Goal: Information Seeking & Learning: Check status

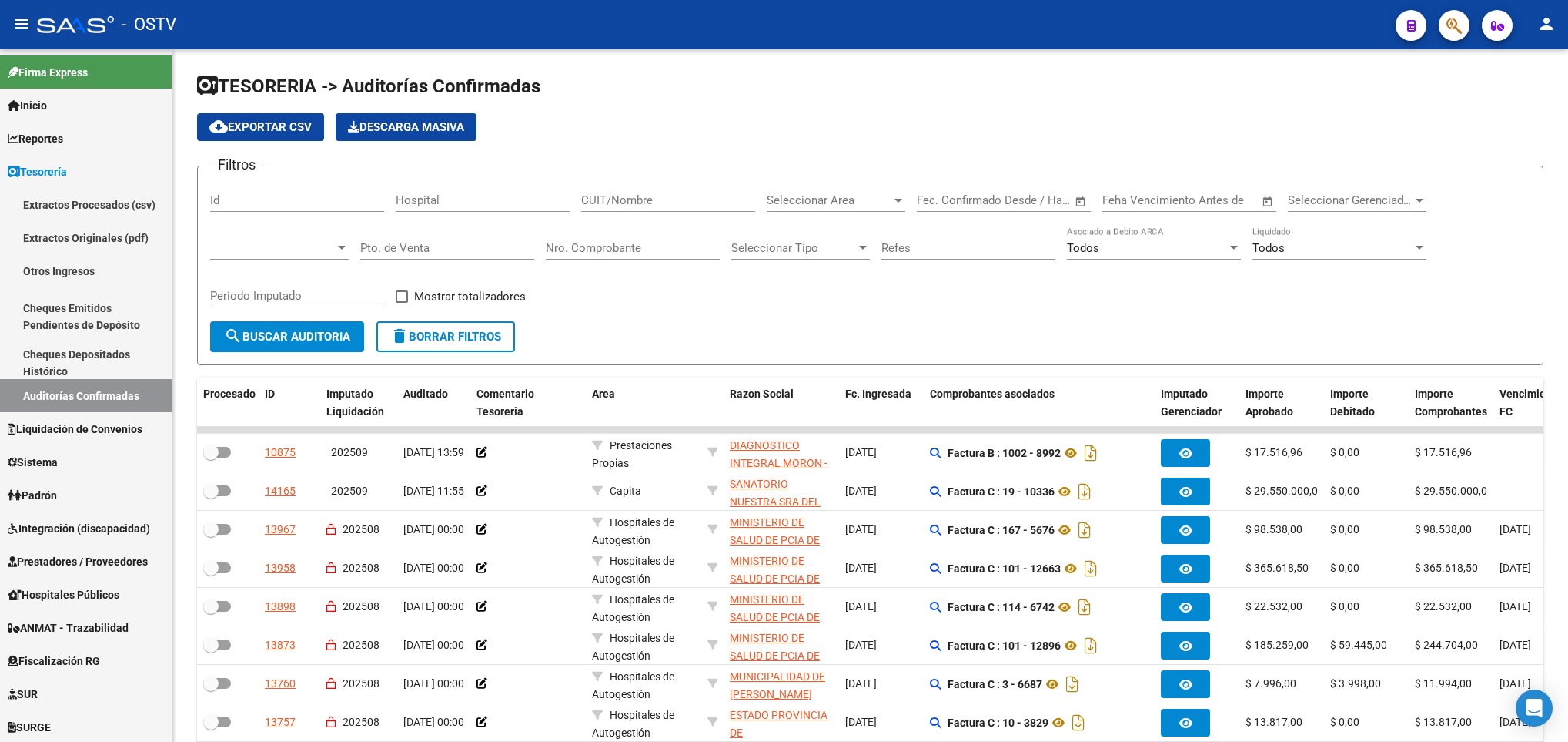
scroll to position [176, 0]
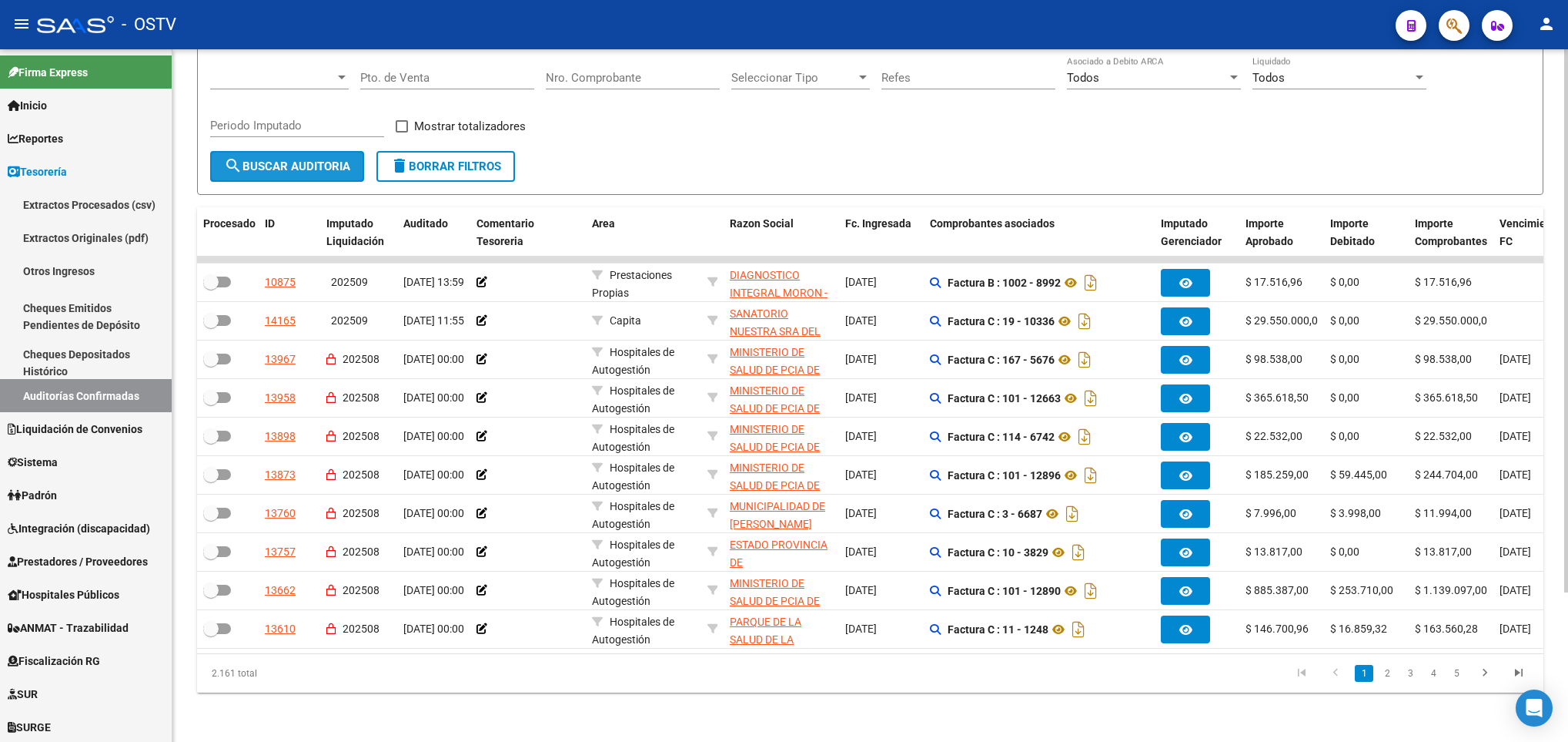
click at [296, 151] on button "search Buscar Auditoria" at bounding box center [287, 166] width 154 height 30
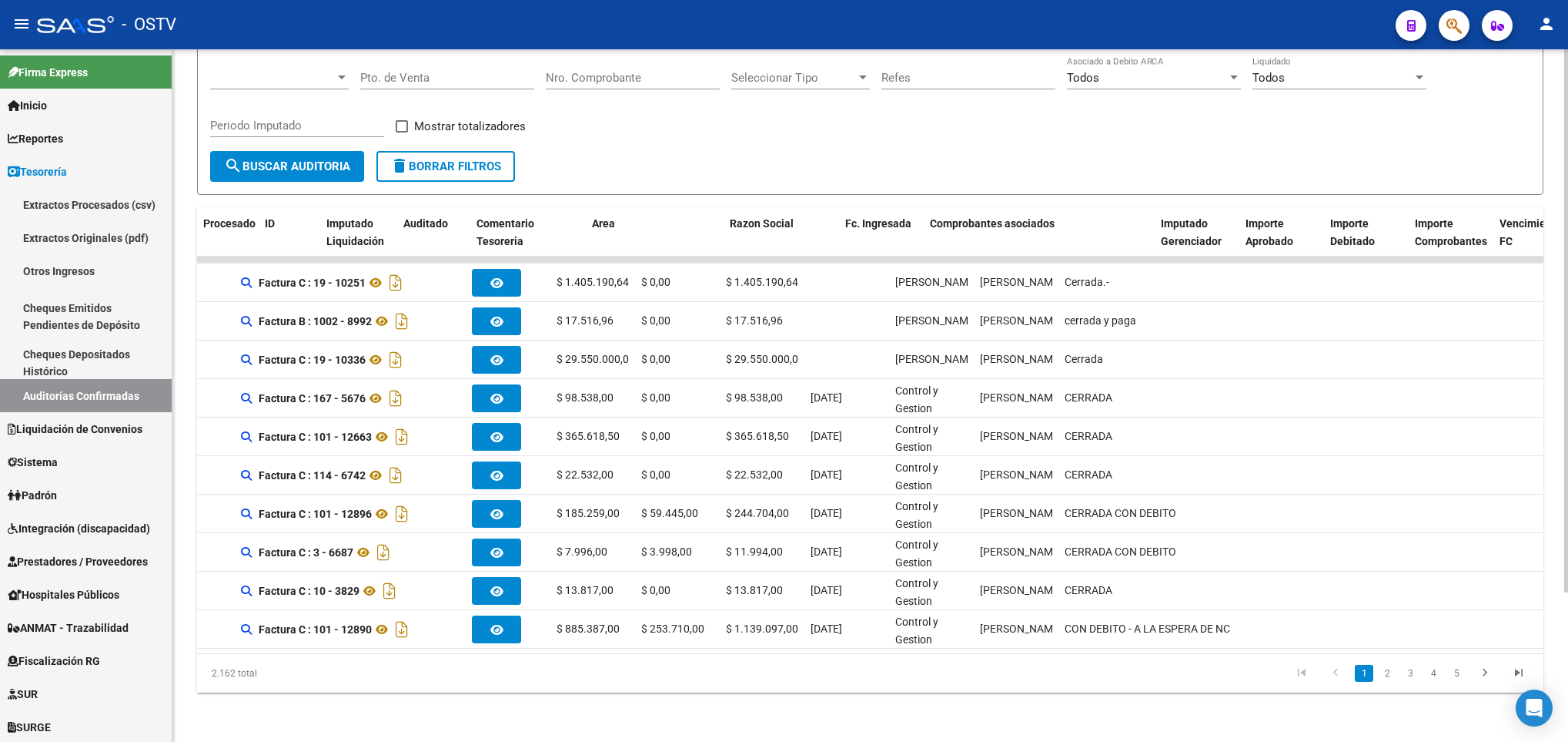
scroll to position [0, 0]
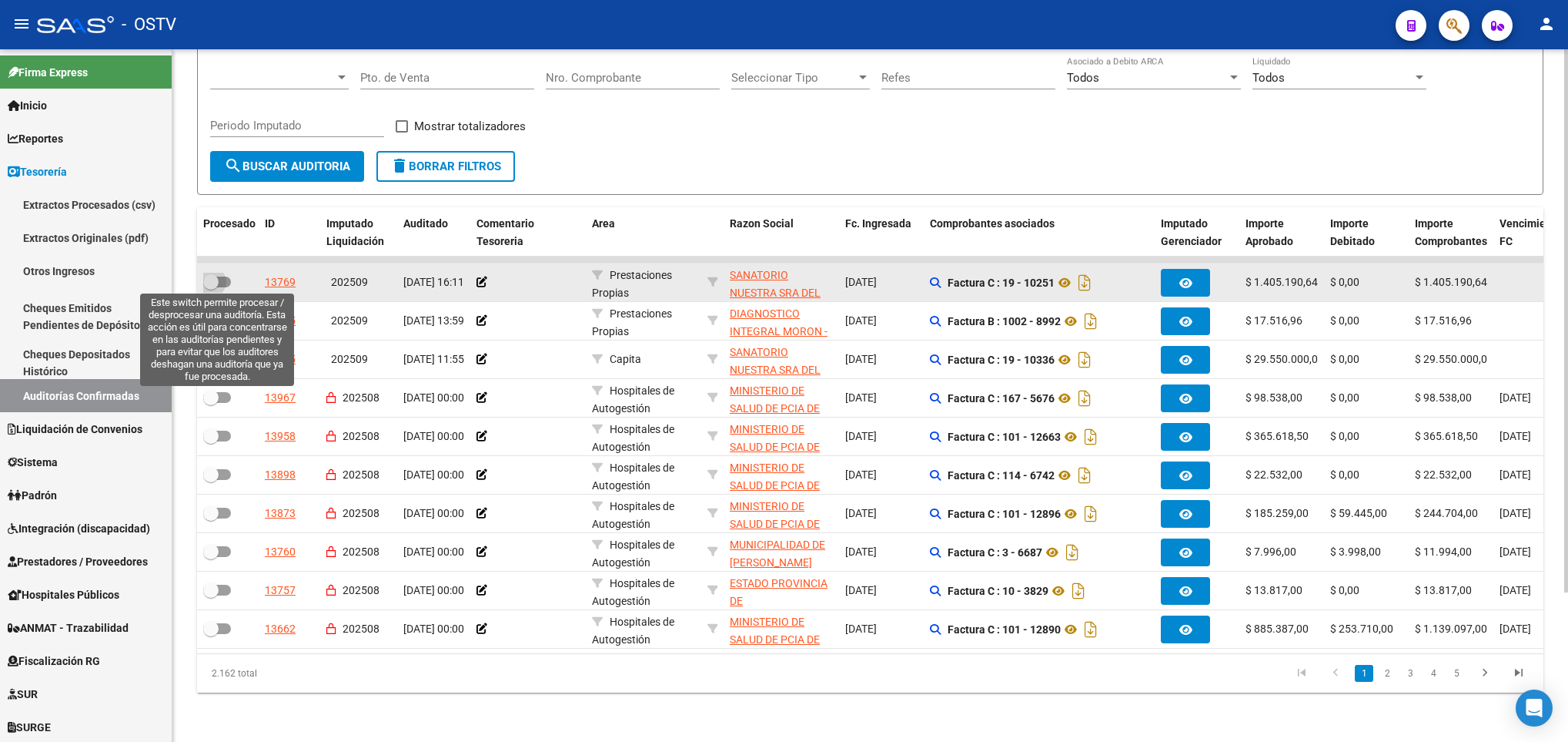
click at [222, 273] on label at bounding box center [217, 282] width 28 height 18
click at [211, 288] on input "checkbox" at bounding box center [210, 288] width 1 height 1
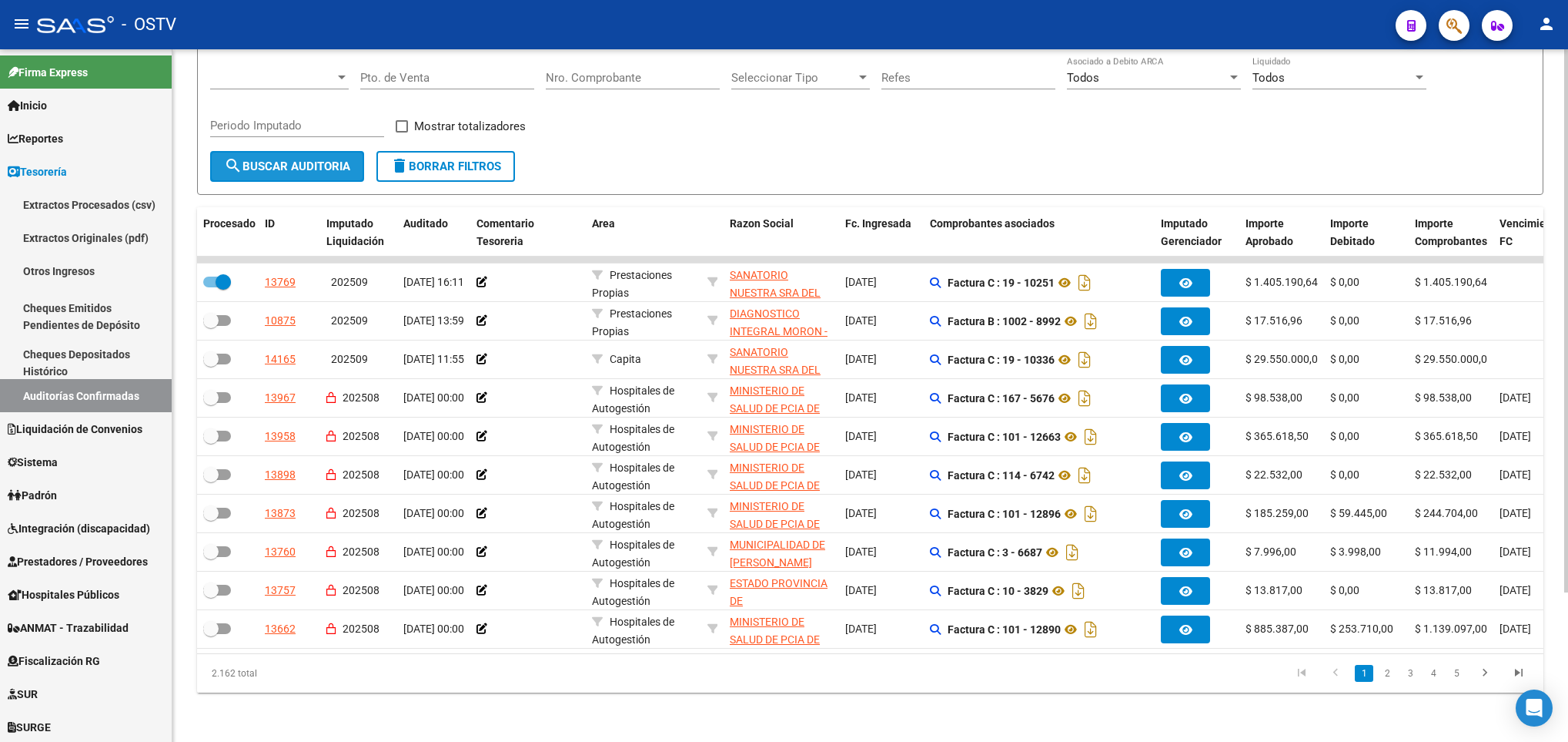
click at [260, 152] on button "search Buscar Auditoria" at bounding box center [287, 166] width 154 height 30
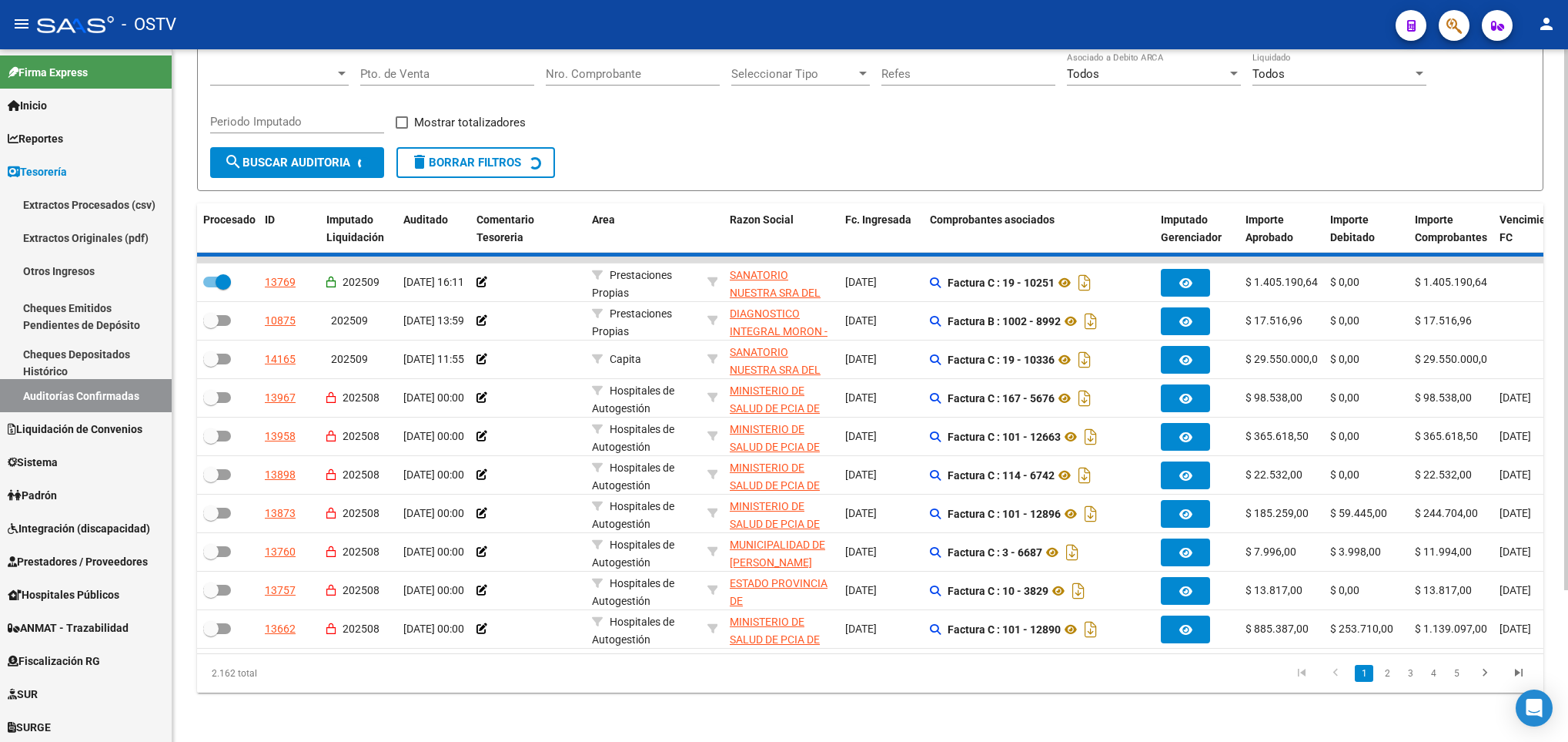
checkbox input "false"
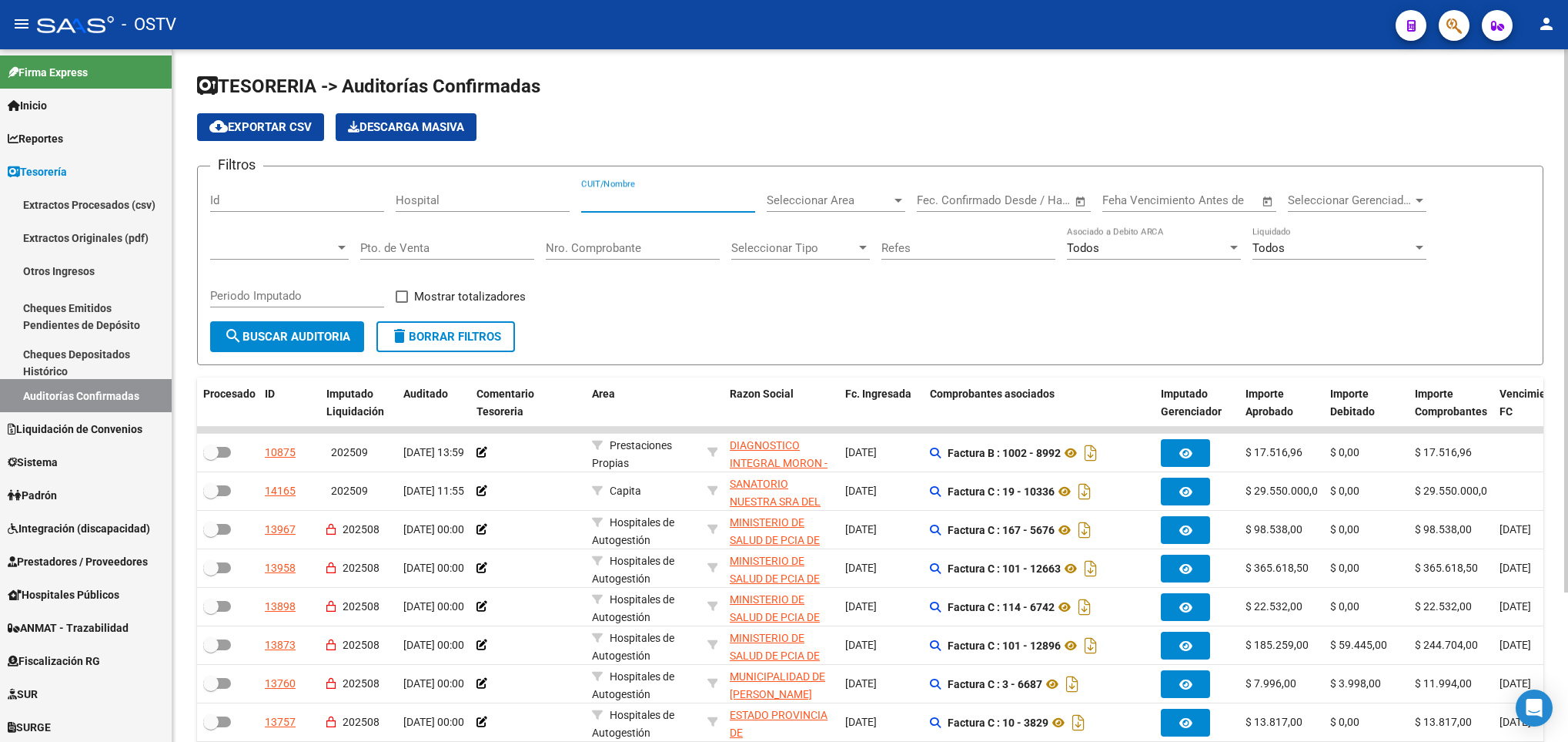
click at [610, 200] on input "CUIT/Nombre" at bounding box center [668, 200] width 174 height 14
type input "30671856984"
click at [270, 348] on button "search Buscar Auditoria" at bounding box center [287, 336] width 154 height 30
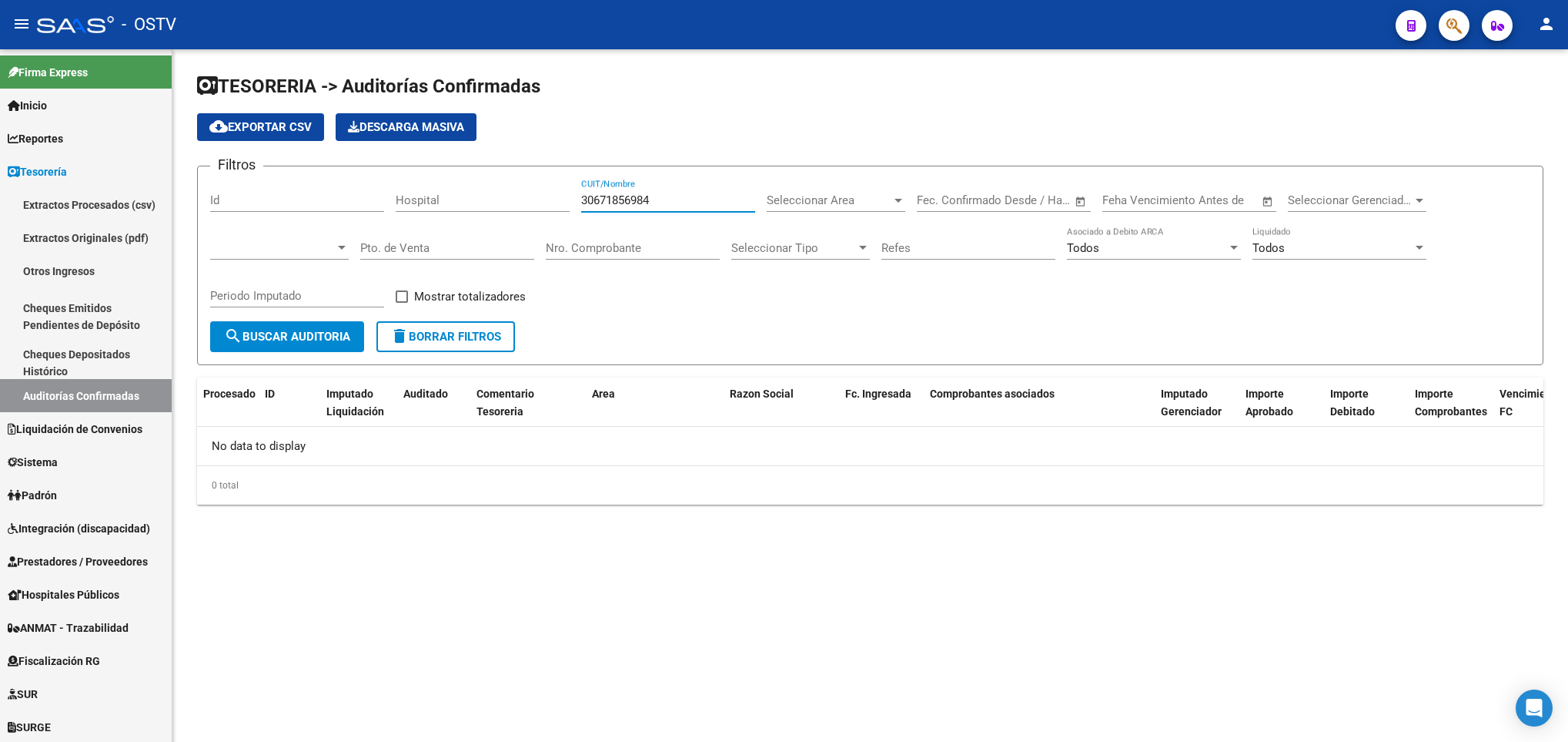
drag, startPoint x: 656, startPoint y: 201, endPoint x: 519, endPoint y: 187, distance: 137.7
click at [519, 187] on div "Filtros Id Hospital 30671856984 CUIT/Nombre Seleccionar Area Seleccionar Area F…" at bounding box center [870, 250] width 1320 height 142
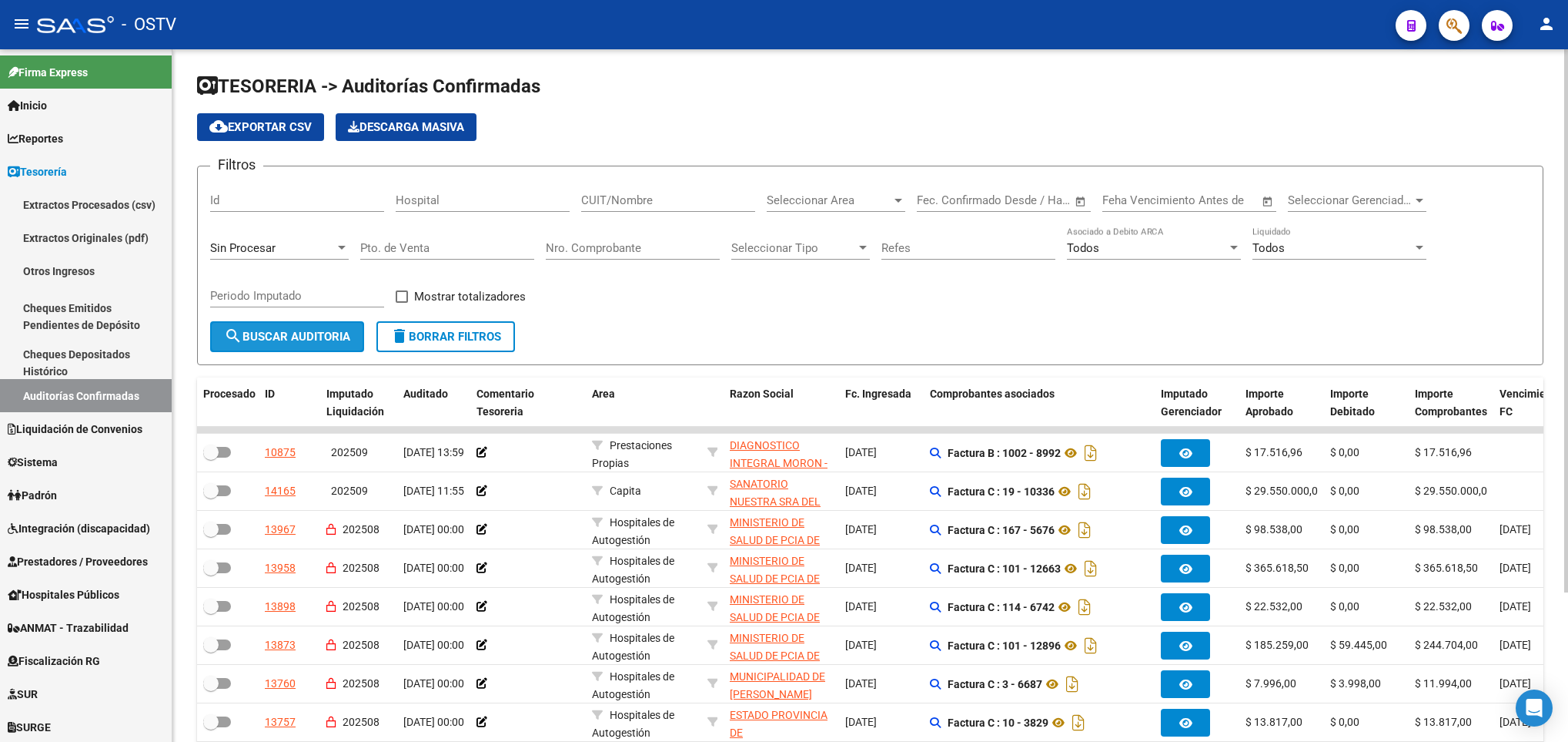
click at [281, 333] on span "search Buscar Auditoria" at bounding box center [287, 336] width 126 height 14
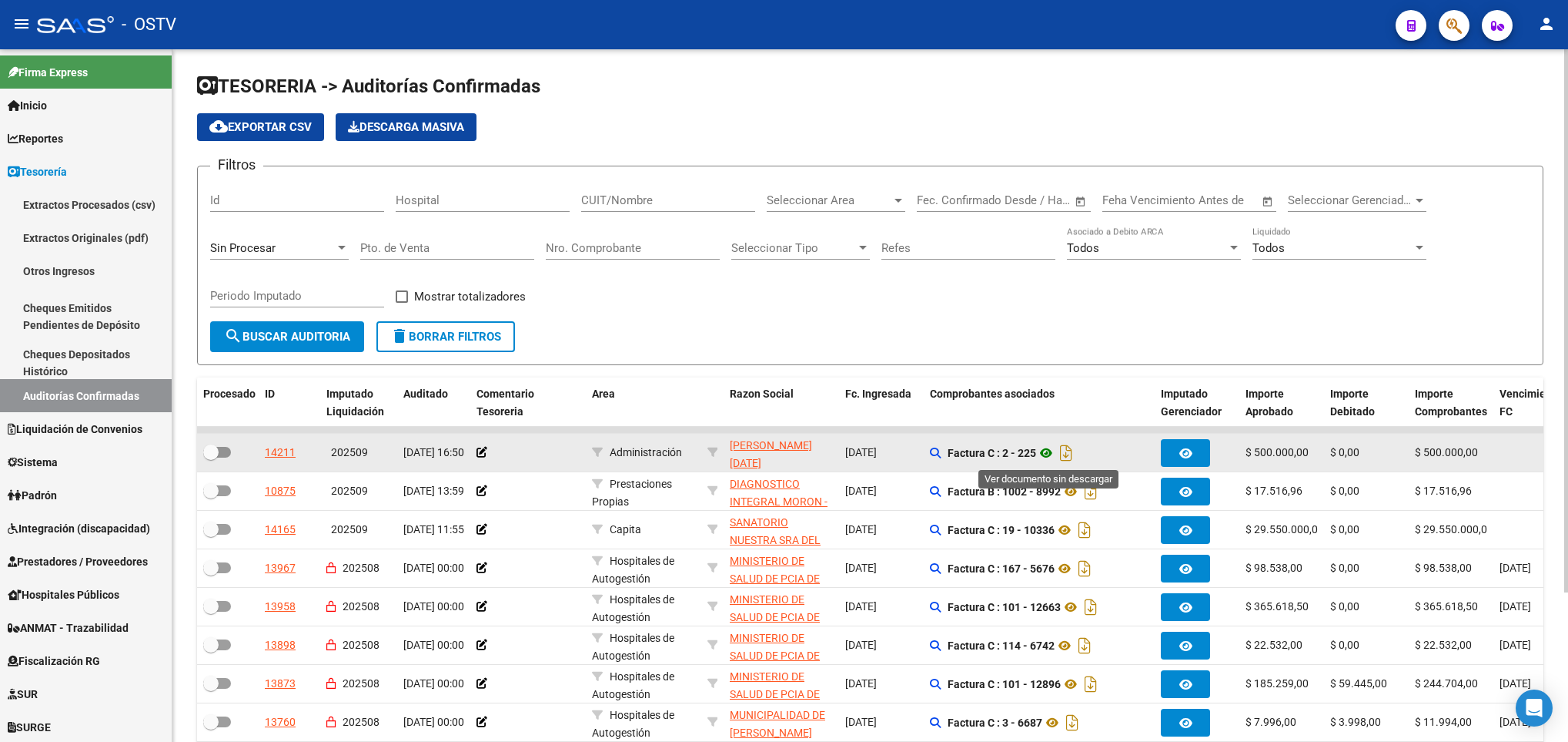
click at [1046, 462] on icon at bounding box center [1046, 453] width 20 height 18
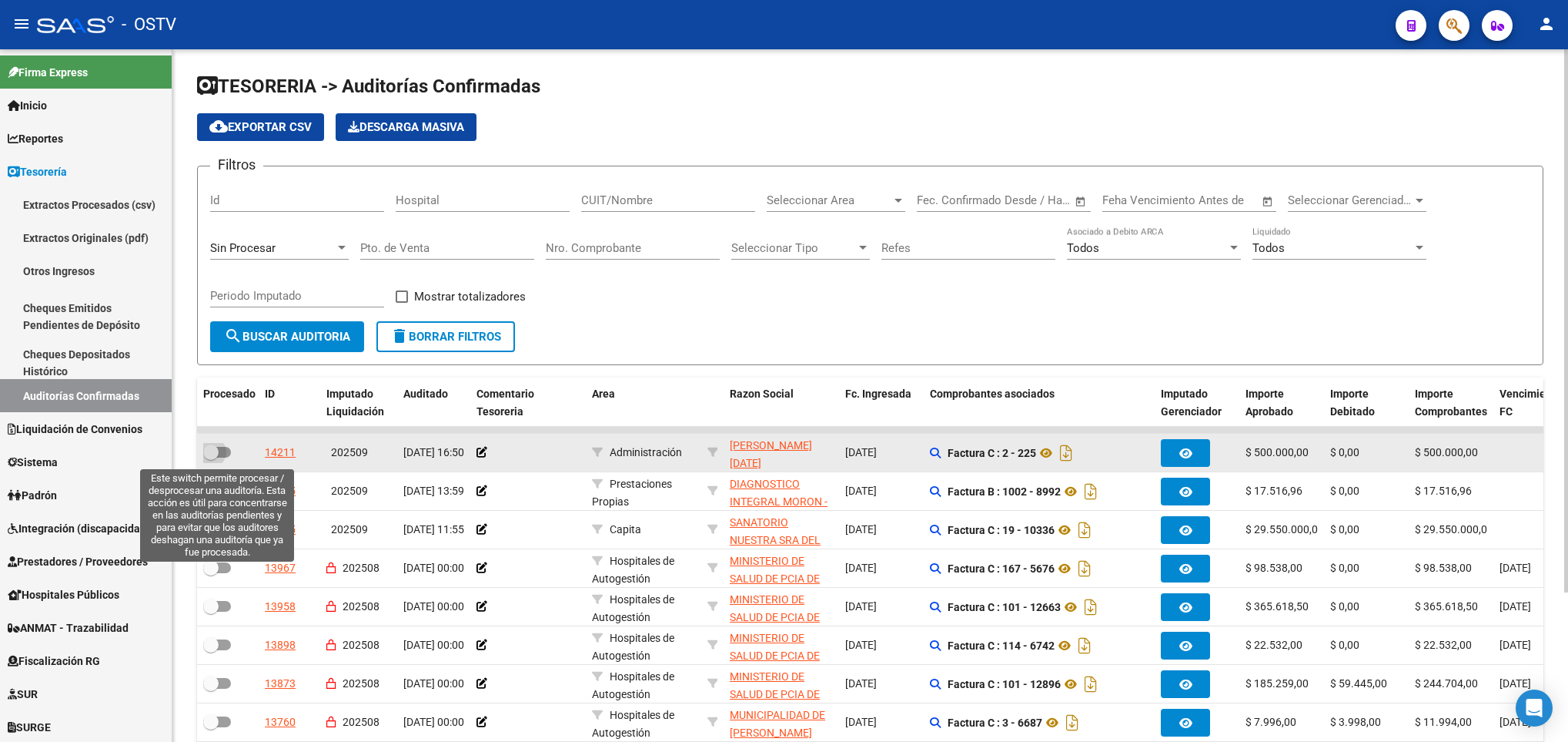
click at [220, 453] on span at bounding box center [217, 452] width 28 height 10
click at [211, 457] on input "checkbox" at bounding box center [210, 457] width 1 height 1
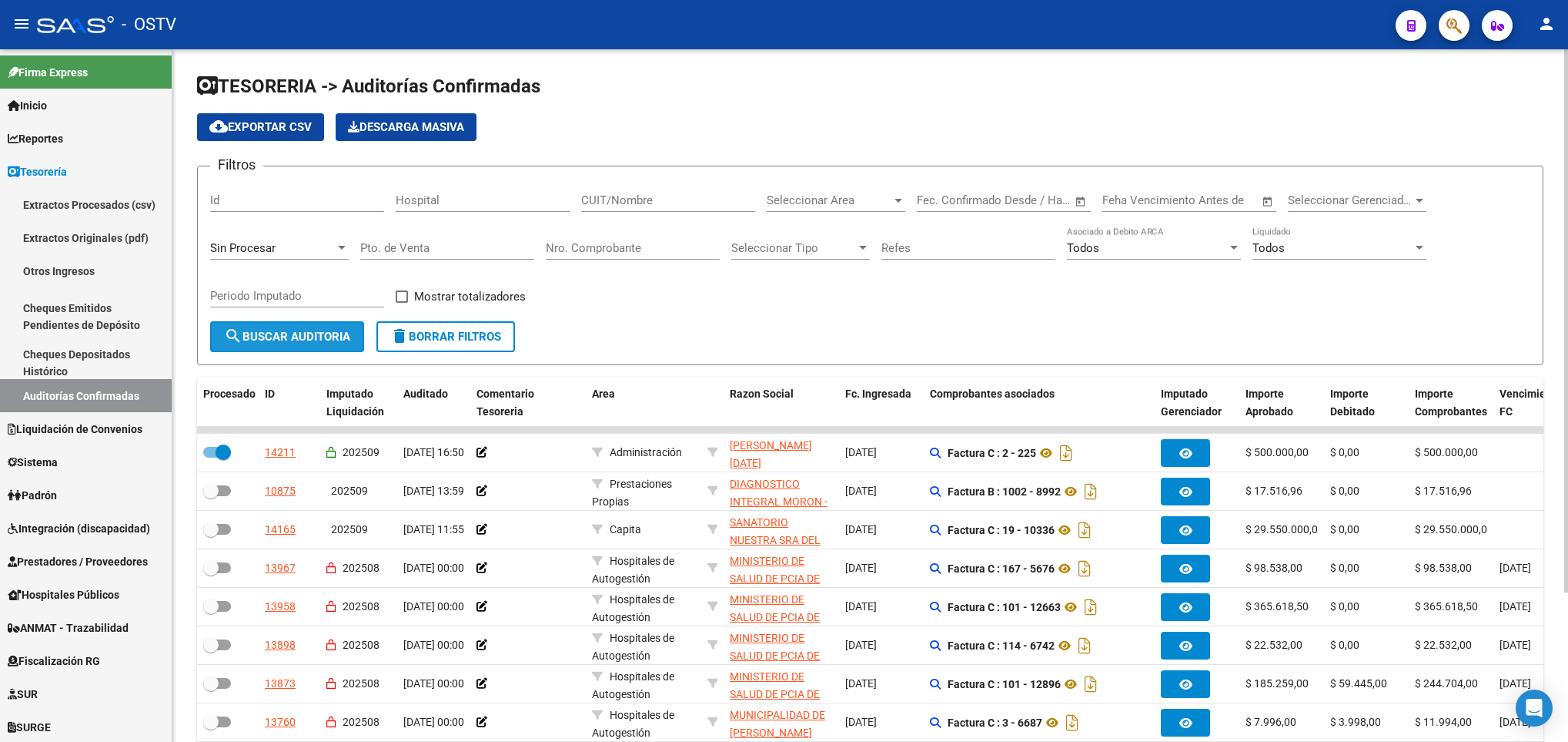
click at [301, 342] on span "search Buscar Auditoria" at bounding box center [287, 336] width 126 height 14
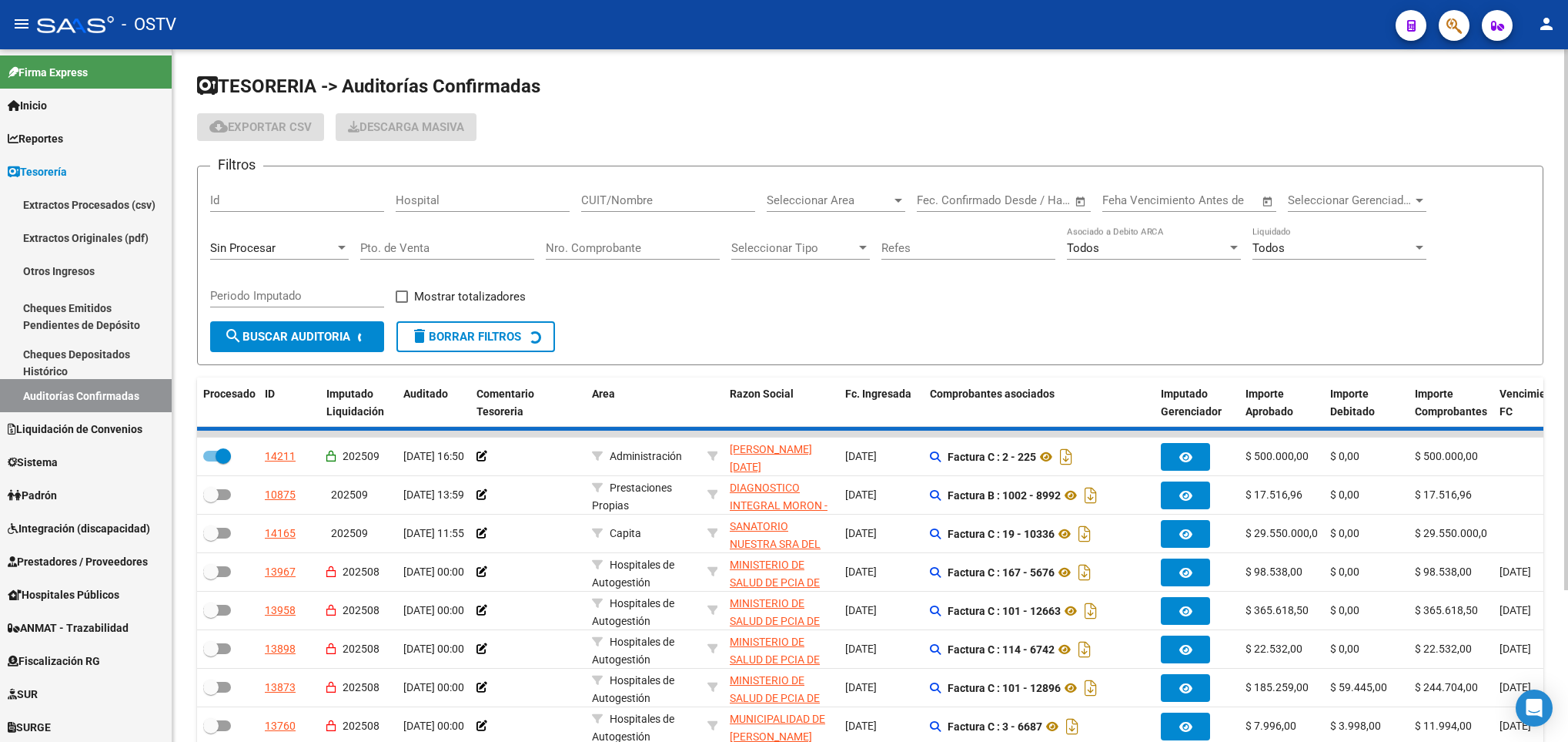
checkbox input "false"
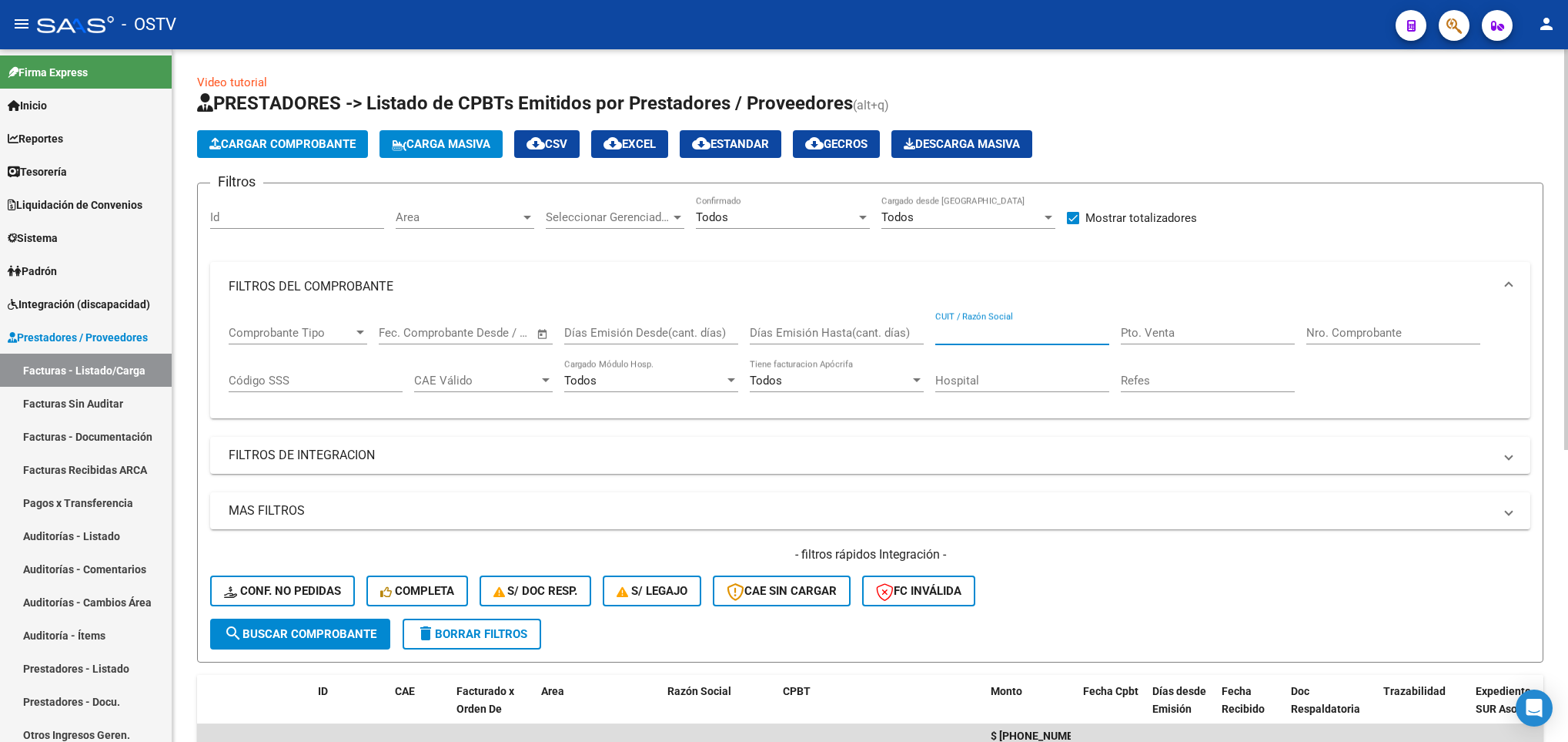
click at [971, 335] on input "CUIT / Razón Social" at bounding box center [1022, 333] width 174 height 14
click at [335, 643] on button "search Buscar Comprobante" at bounding box center [300, 633] width 180 height 30
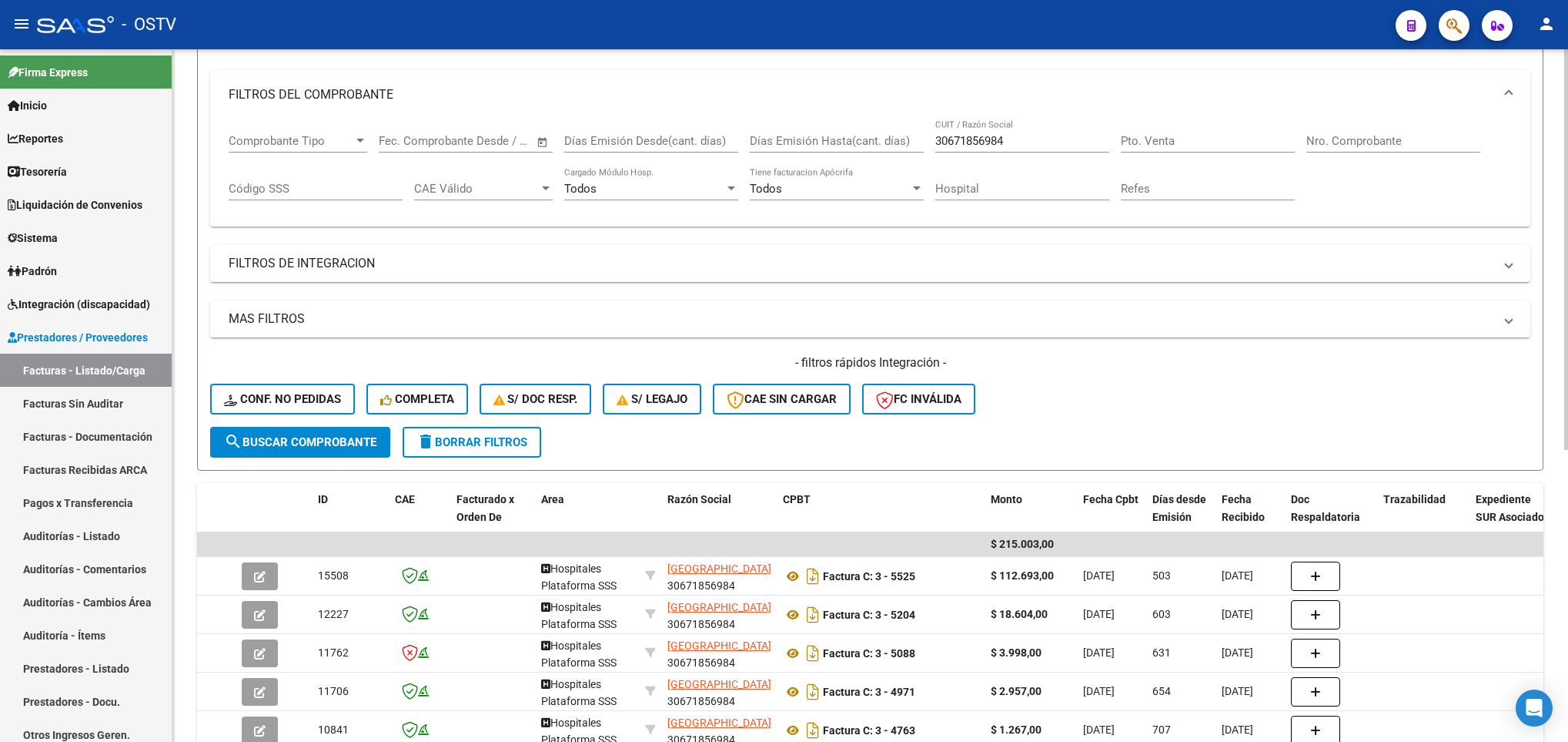
scroll to position [116, 0]
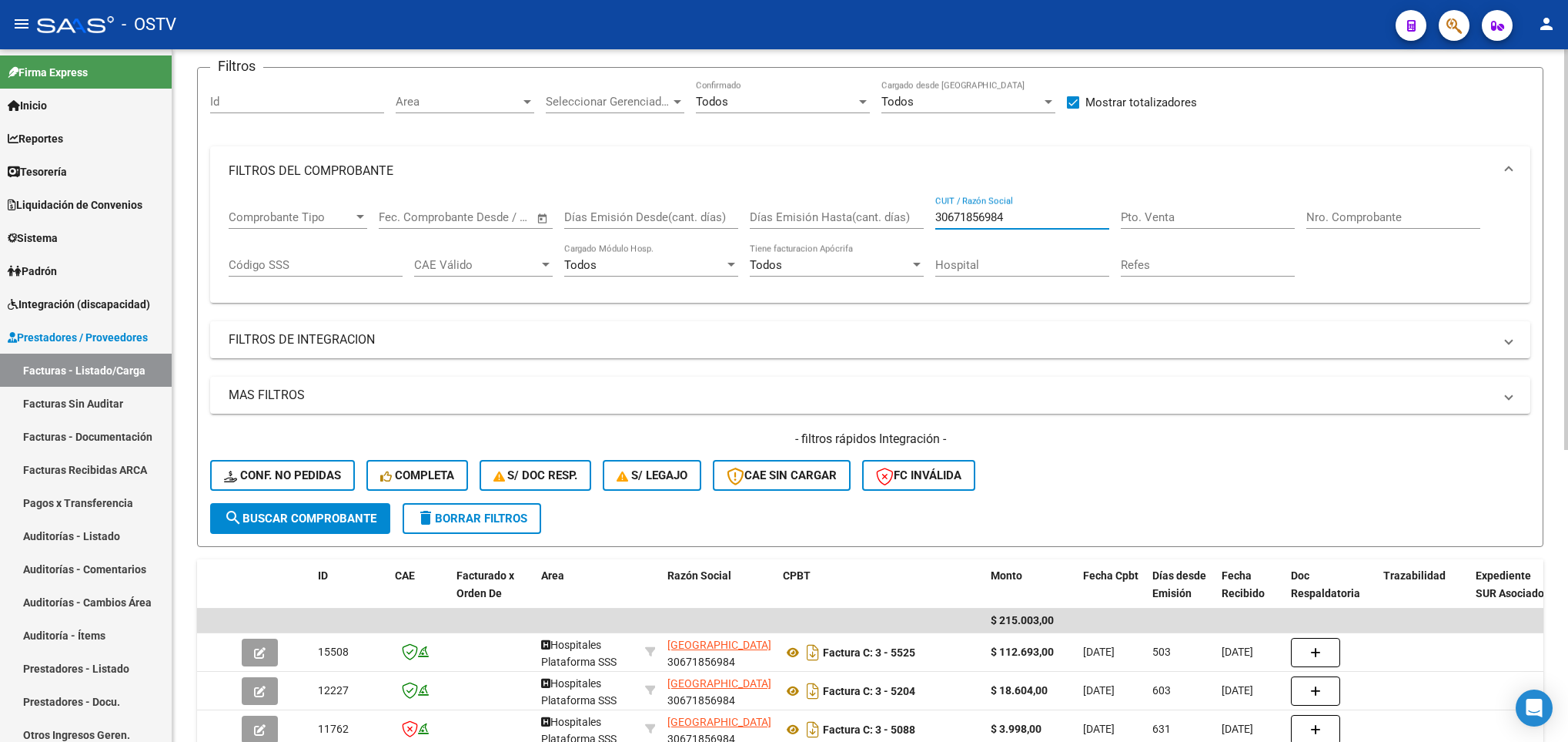
drag, startPoint x: 1008, startPoint y: 217, endPoint x: 910, endPoint y: 222, distance: 98.1
click at [910, 222] on div "Comprobante Tipo Comprobante Tipo Fecha inicio – Fecha fin Fec. Comprobante Des…" at bounding box center [870, 243] width 1283 height 96
paste input "1405190"
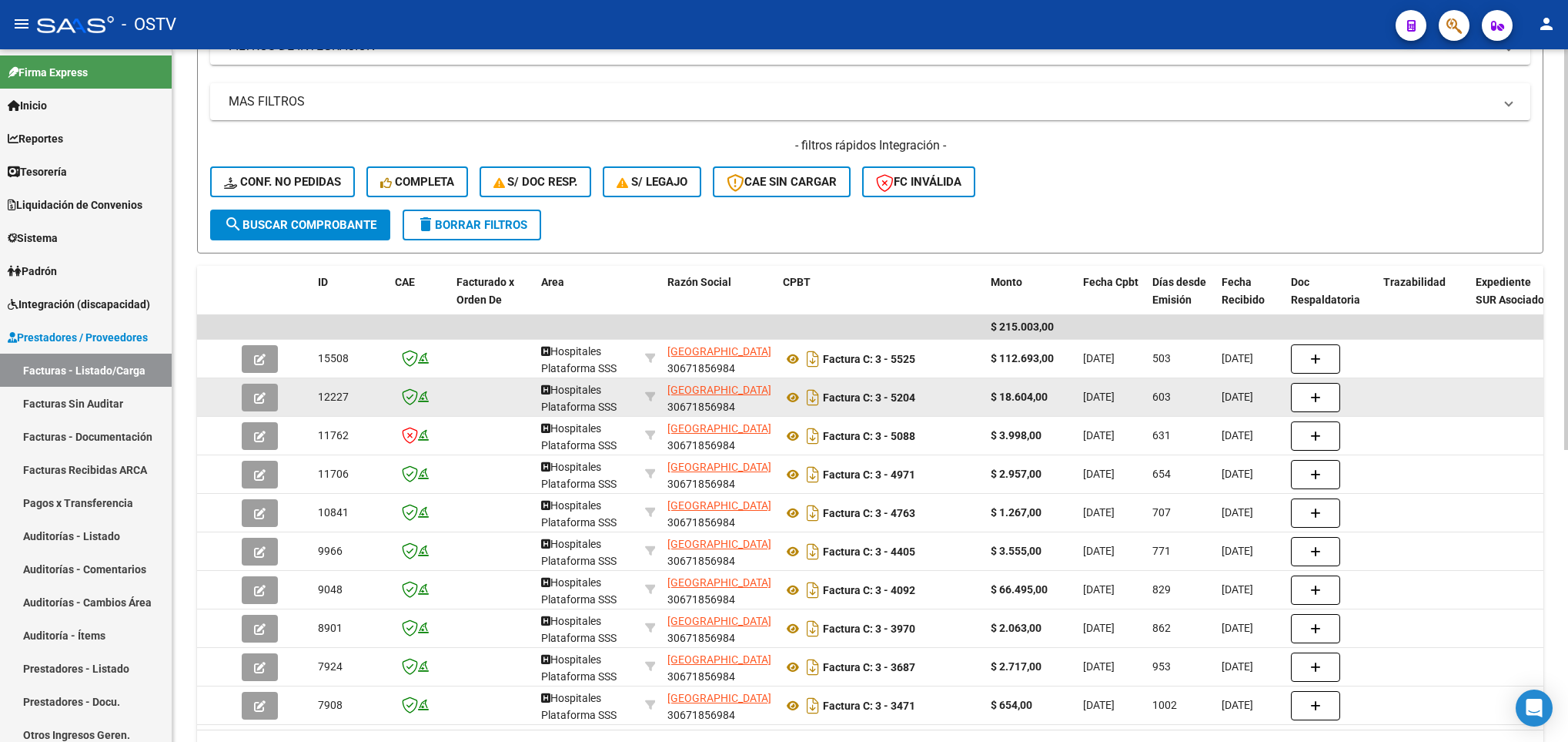
scroll to position [462, 0]
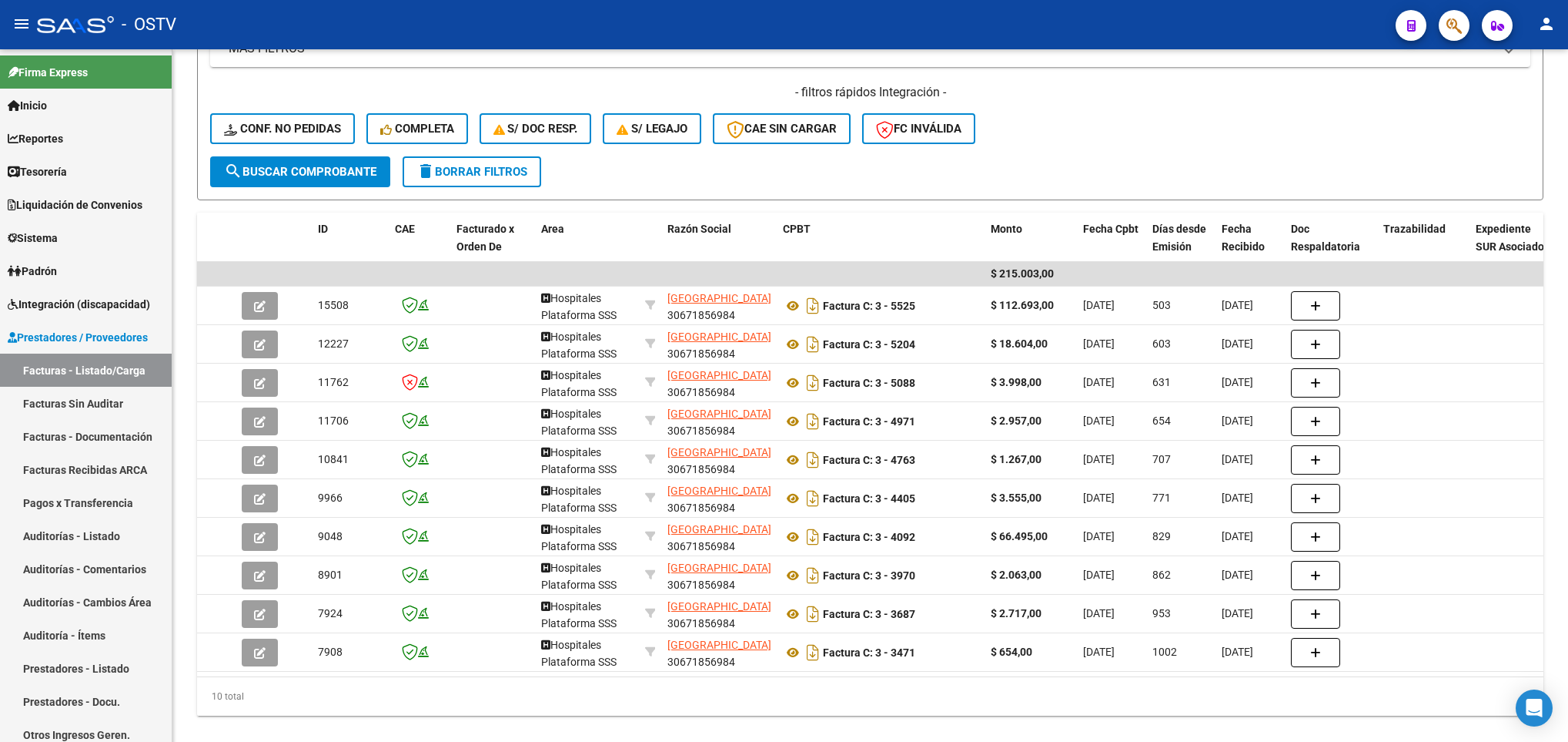
type input "1405190"
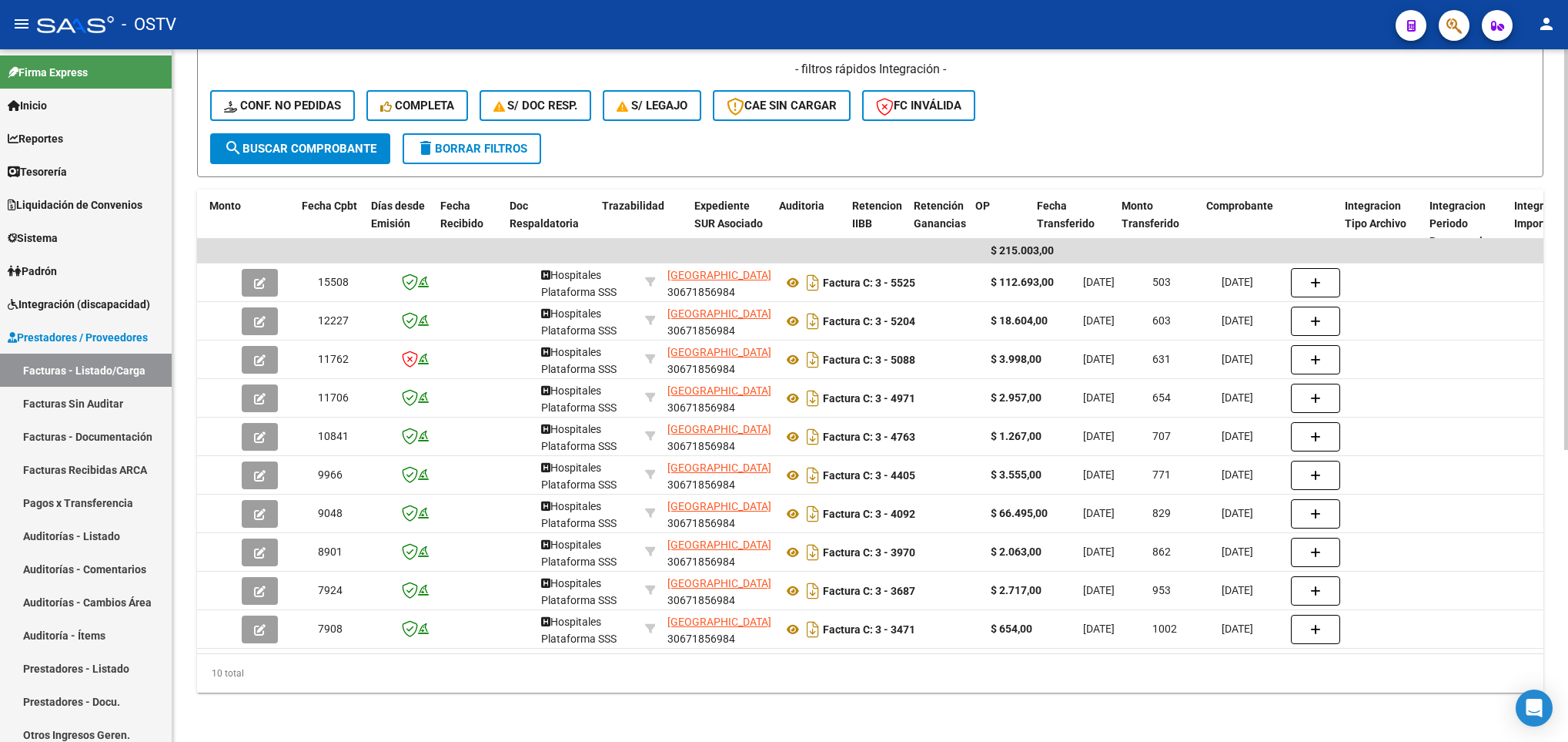
scroll to position [0, 786]
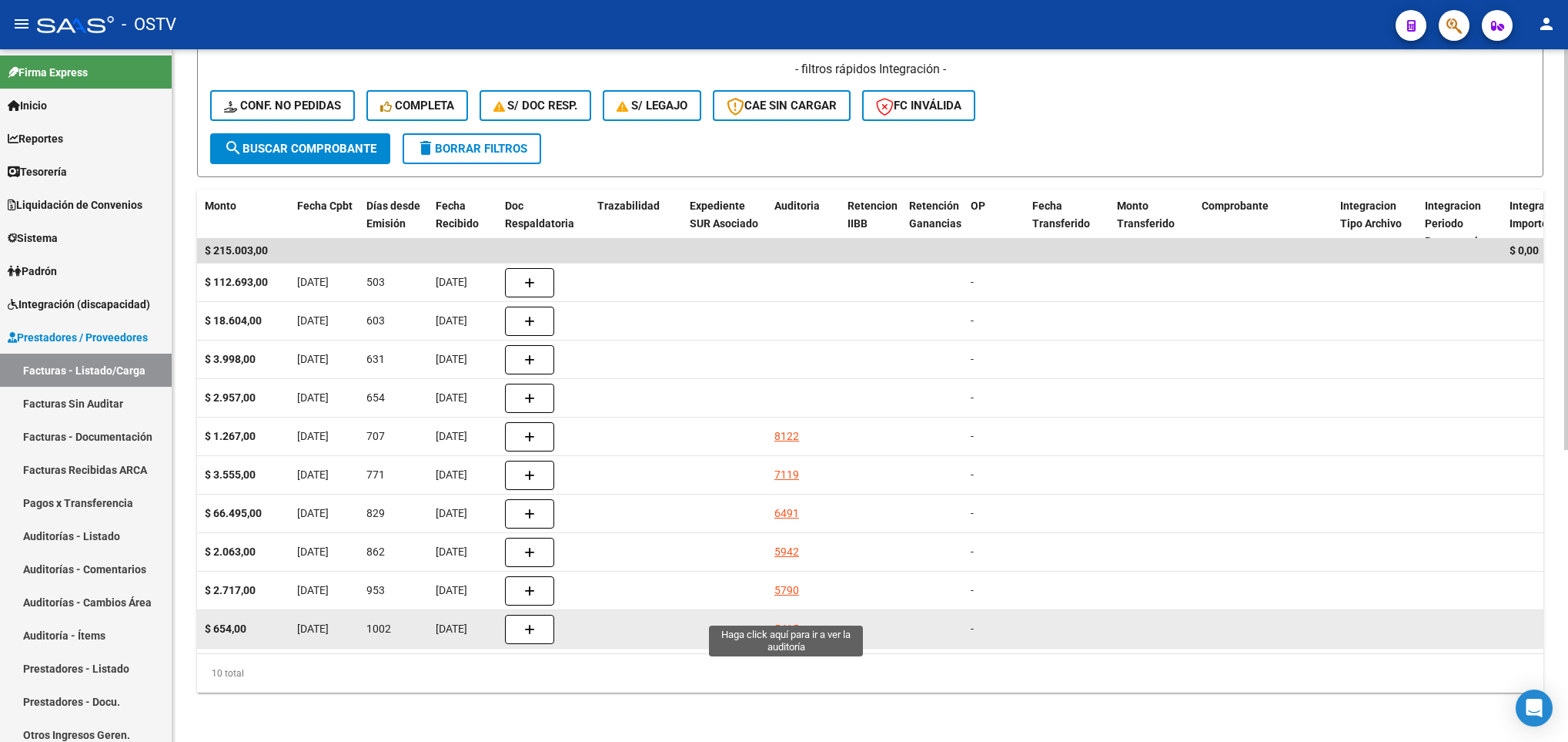
click at [791, 619] on div "5415" at bounding box center [787, 628] width 24 height 17
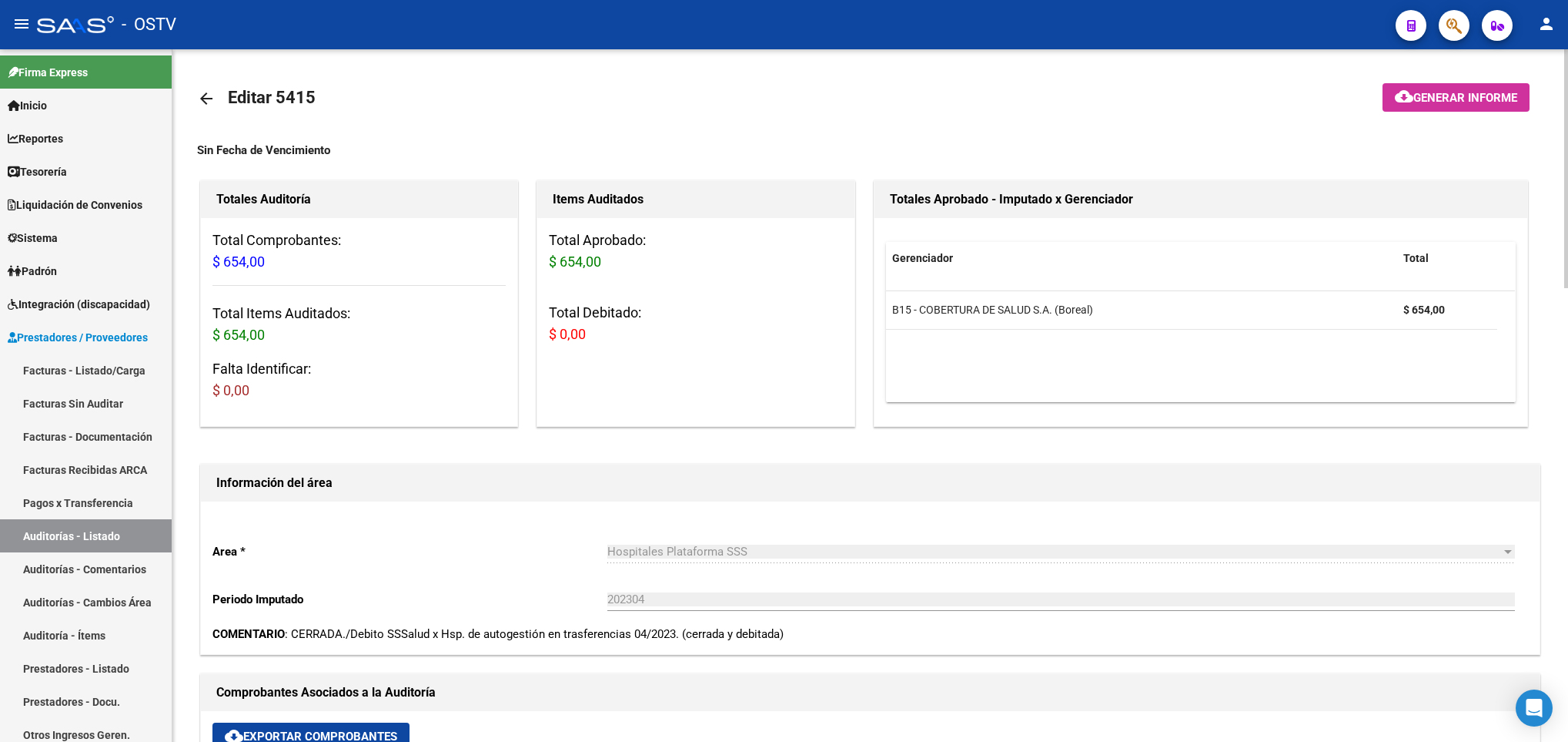
click at [203, 102] on mat-icon "arrow_back" at bounding box center [206, 98] width 18 height 18
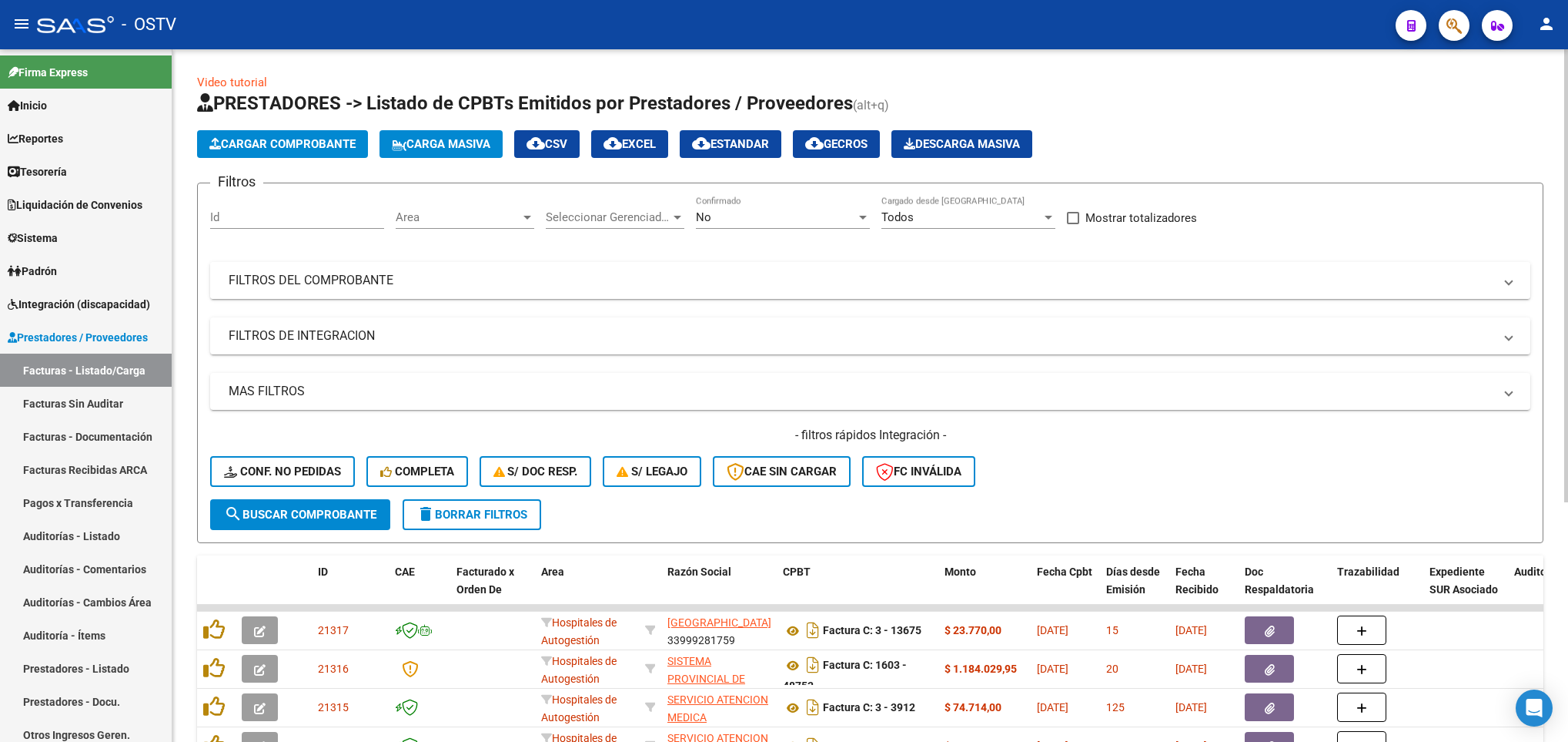
click at [802, 273] on mat-panel-title "FILTROS DEL COMPROBANTE" at bounding box center [861, 280] width 1265 height 17
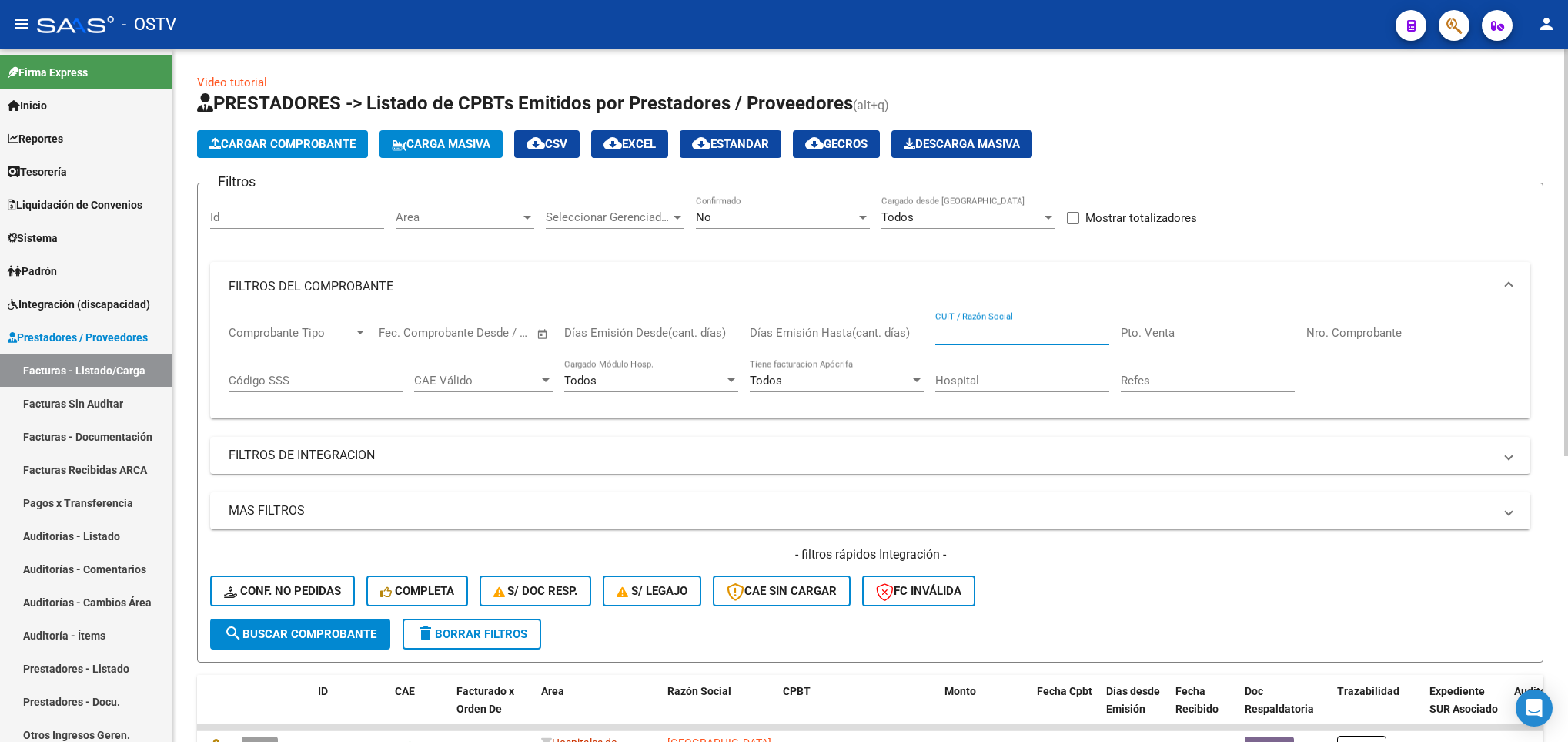
click at [970, 328] on input "CUIT / Razón Social" at bounding box center [1022, 333] width 174 height 14
paste input "1405190"
type input "1405190"
click at [771, 215] on div "No" at bounding box center [776, 217] width 160 height 14
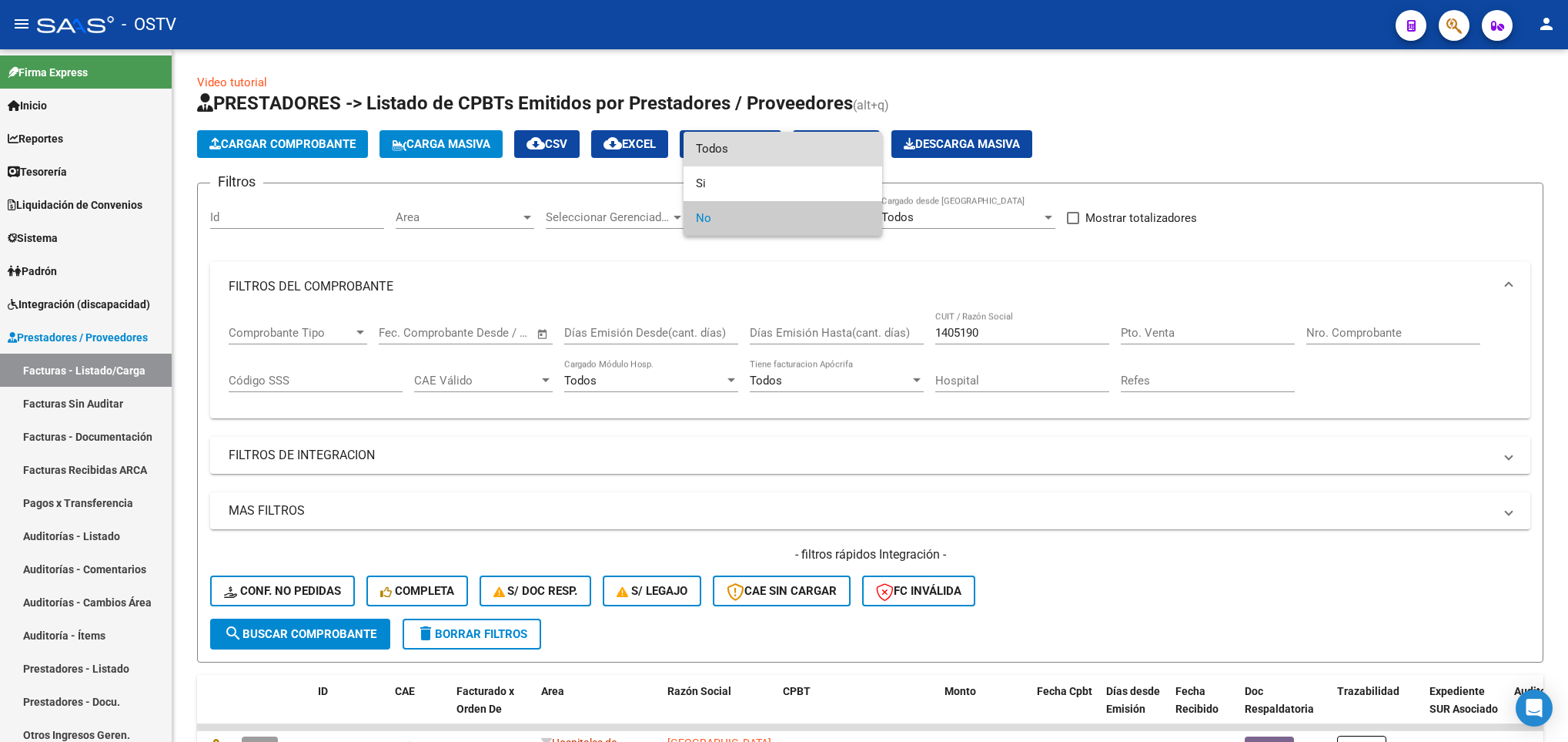
click at [708, 146] on span "Todos" at bounding box center [783, 149] width 174 height 35
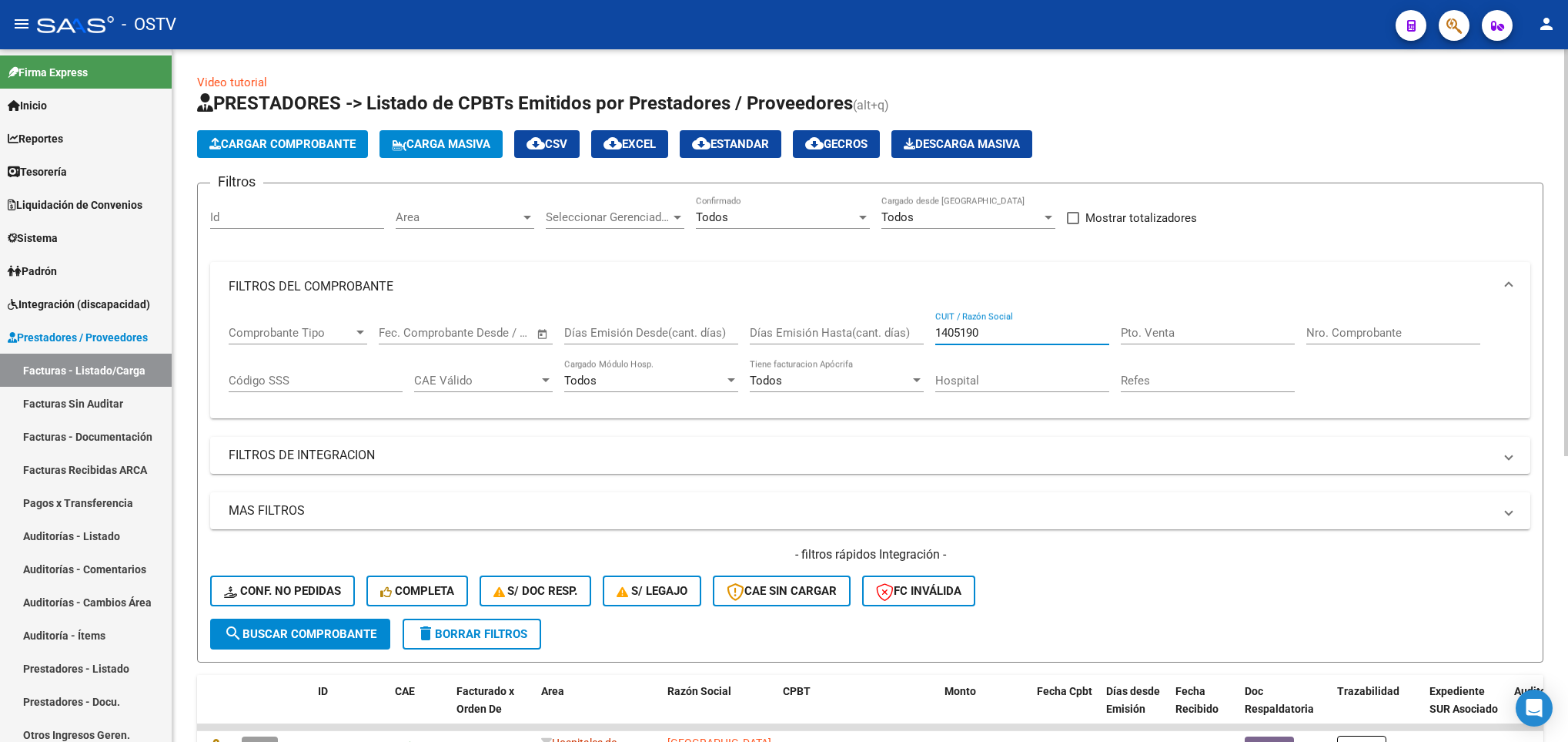
drag, startPoint x: 994, startPoint y: 331, endPoint x: 830, endPoint y: 338, distance: 164.1
click at [830, 338] on div "Comprobante Tipo Comprobante Tipo Fecha inicio – Fecha fin Fec. Comprobante Des…" at bounding box center [870, 359] width 1283 height 96
click at [968, 327] on input "CUIT / Razón Social" at bounding box center [1022, 333] width 174 height 14
paste input "1405190"
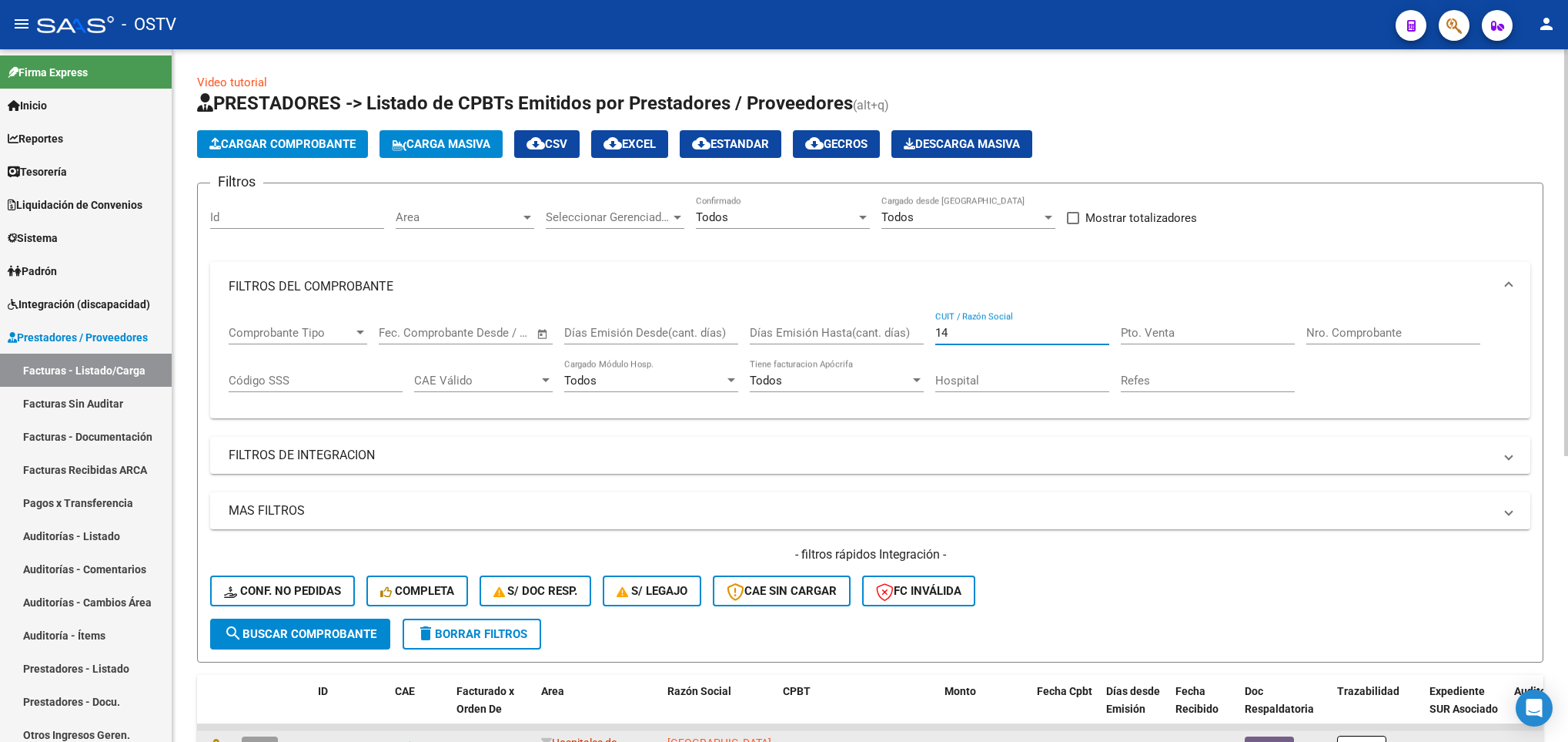
type input "1"
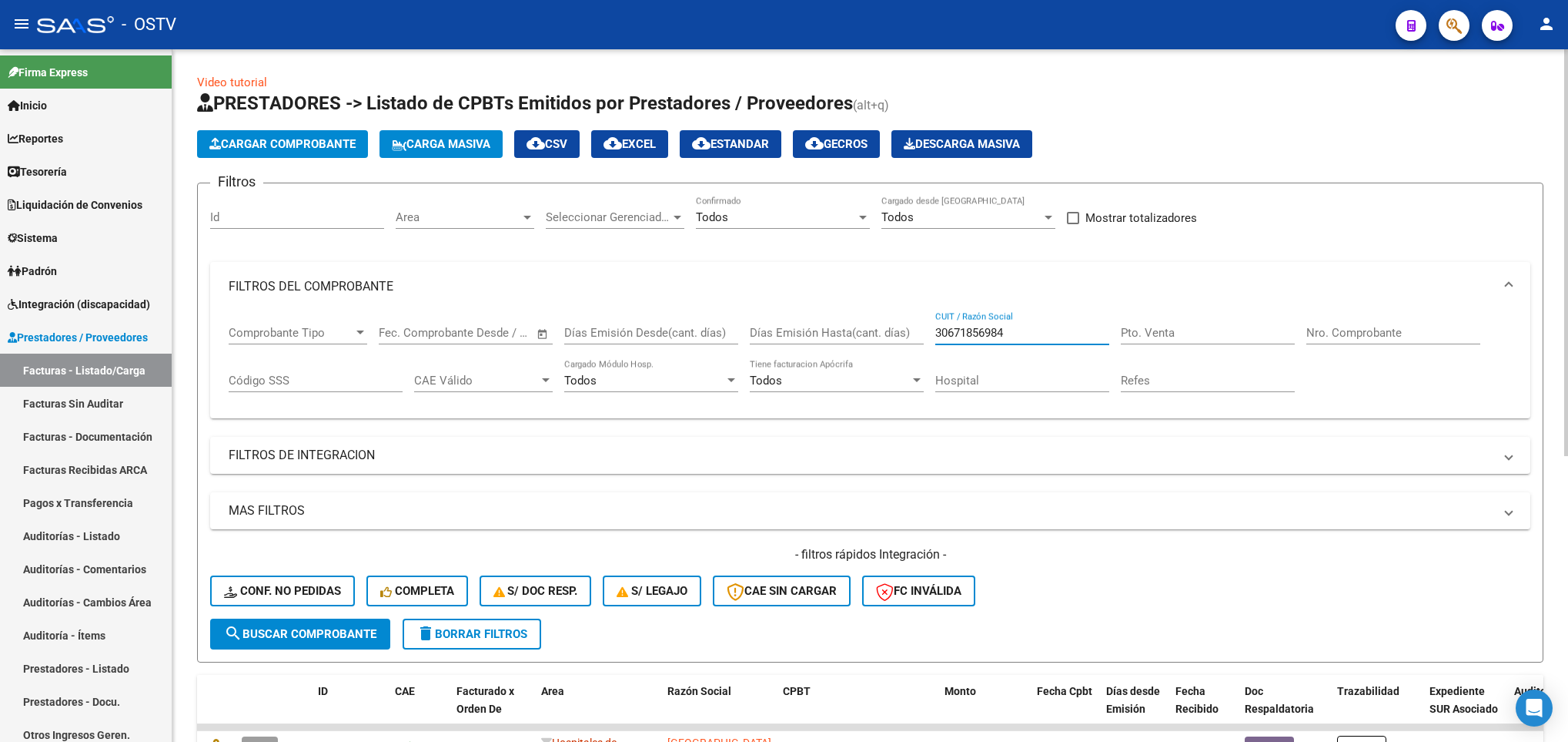
type input "30671856984"
click at [303, 646] on button "search Buscar Comprobante" at bounding box center [300, 633] width 180 height 30
click at [1086, 220] on span "Mostrar totalizadores" at bounding box center [1141, 217] width 112 height 18
click at [1074, 224] on input "Mostrar totalizadores" at bounding box center [1073, 224] width 1 height 1
checkbox input "true"
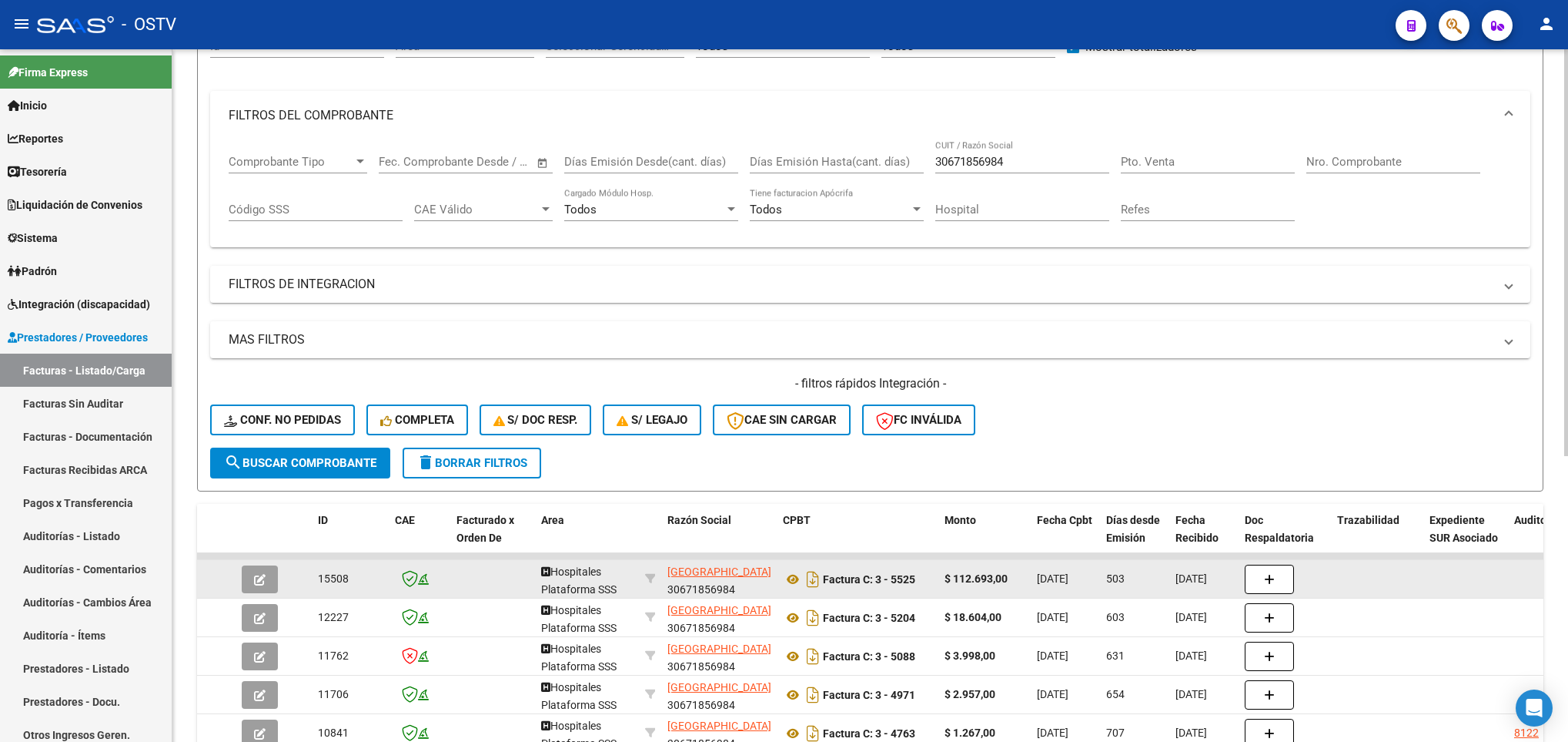
scroll to position [347, 0]
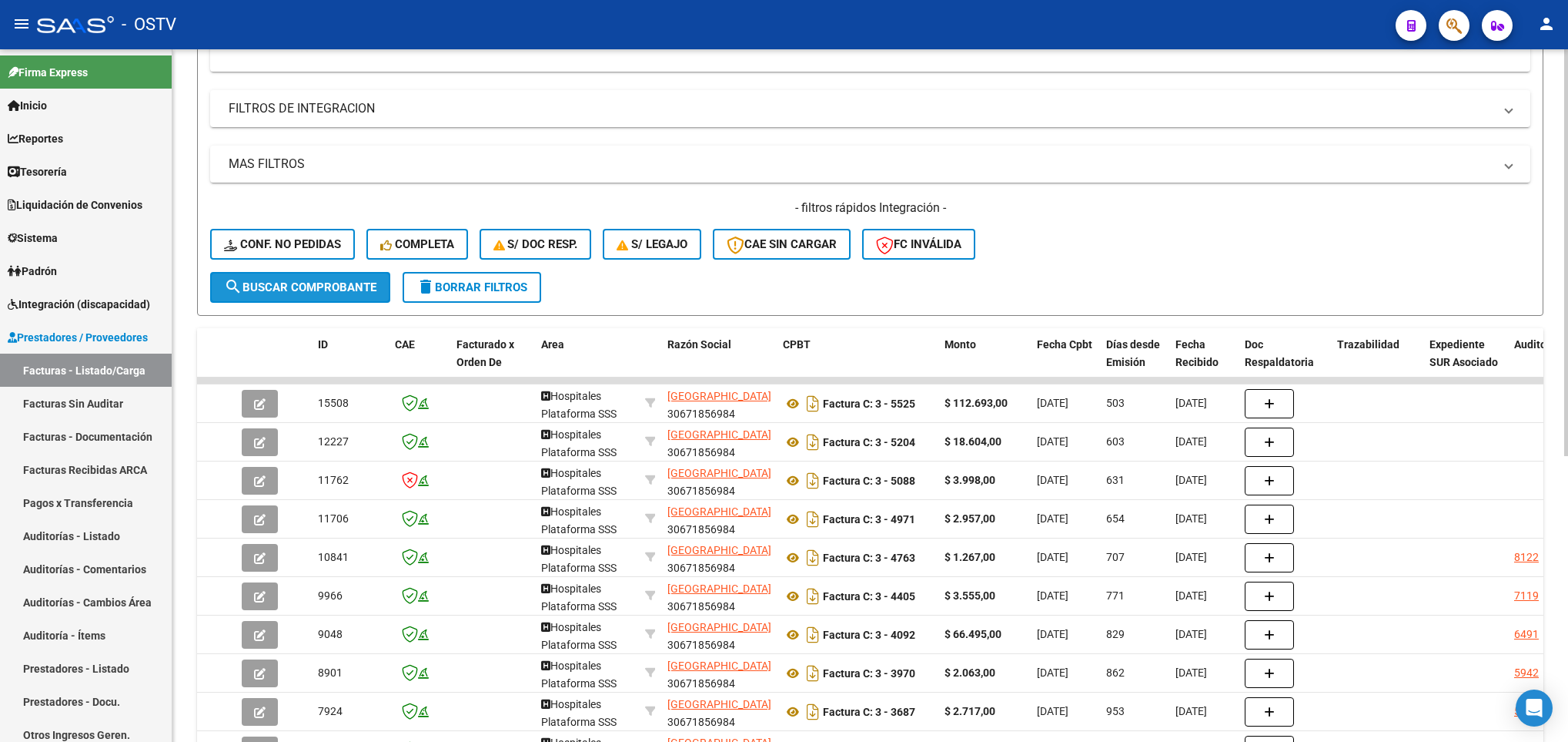
click at [326, 281] on span "search Buscar Comprobante" at bounding box center [300, 288] width 152 height 14
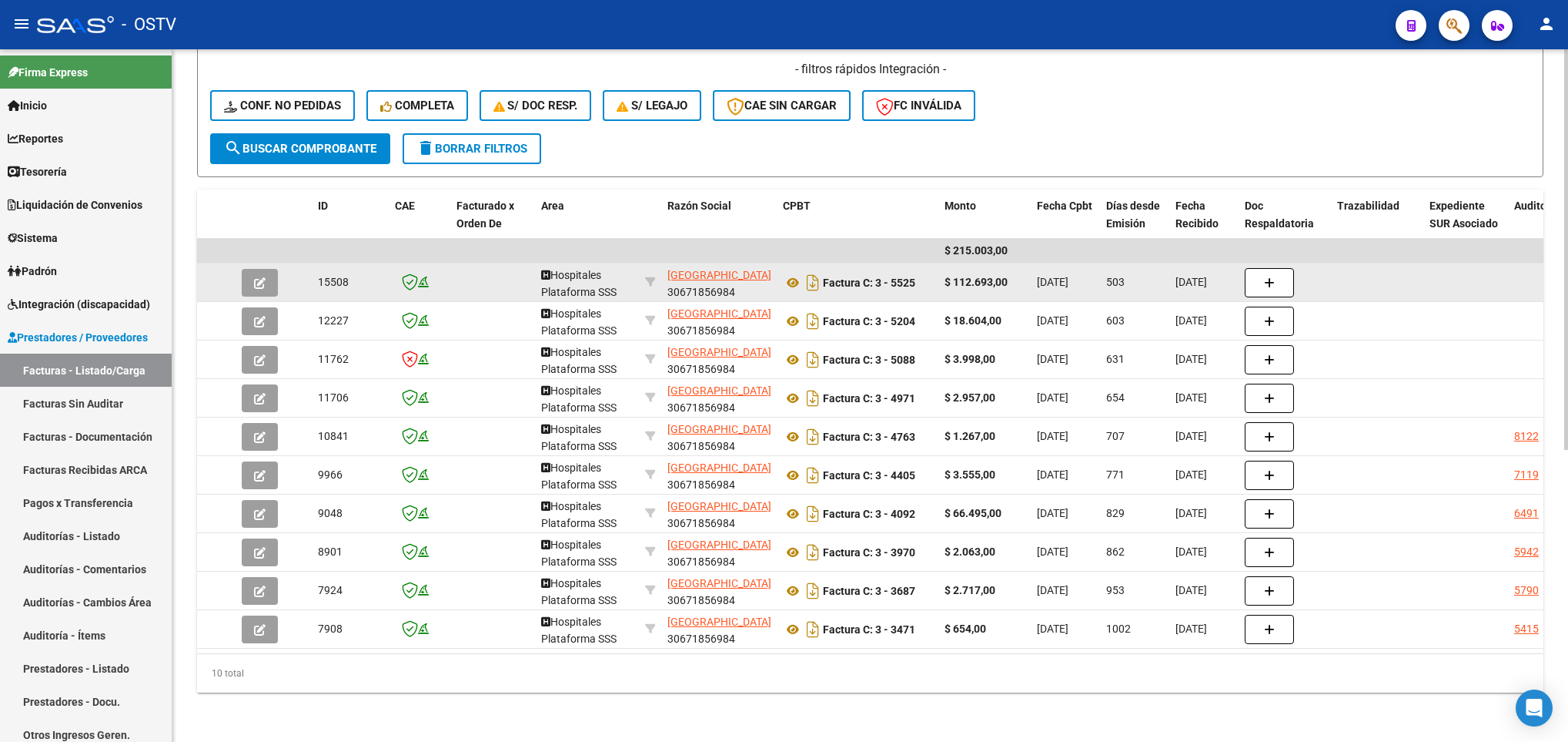
scroll to position [504, 0]
